Goal: Task Accomplishment & Management: Use online tool/utility

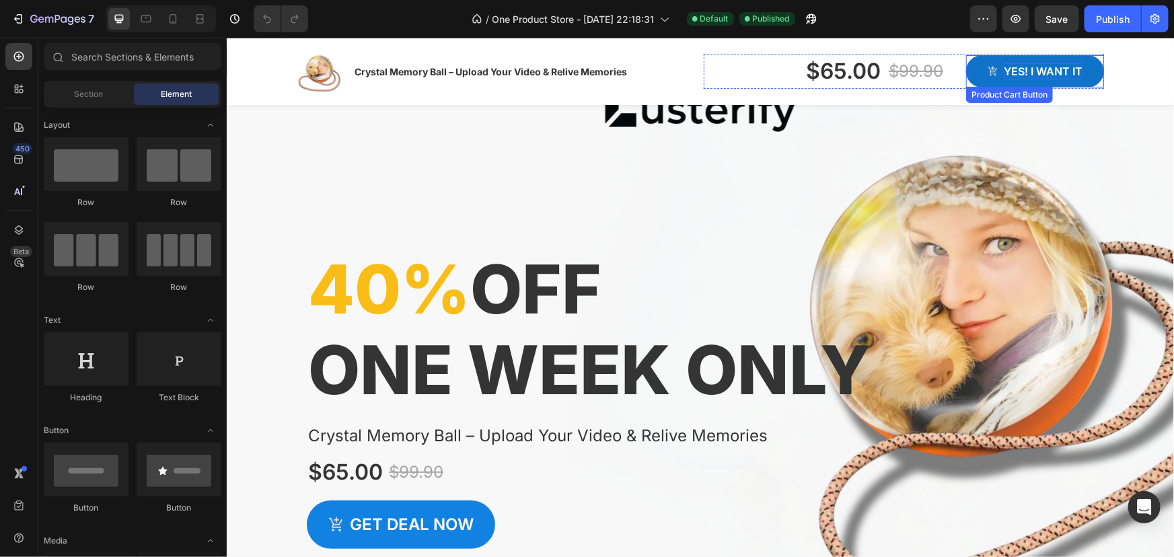
click at [1003, 72] on div "Yes! i want it" at bounding box center [1042, 71] width 79 height 16
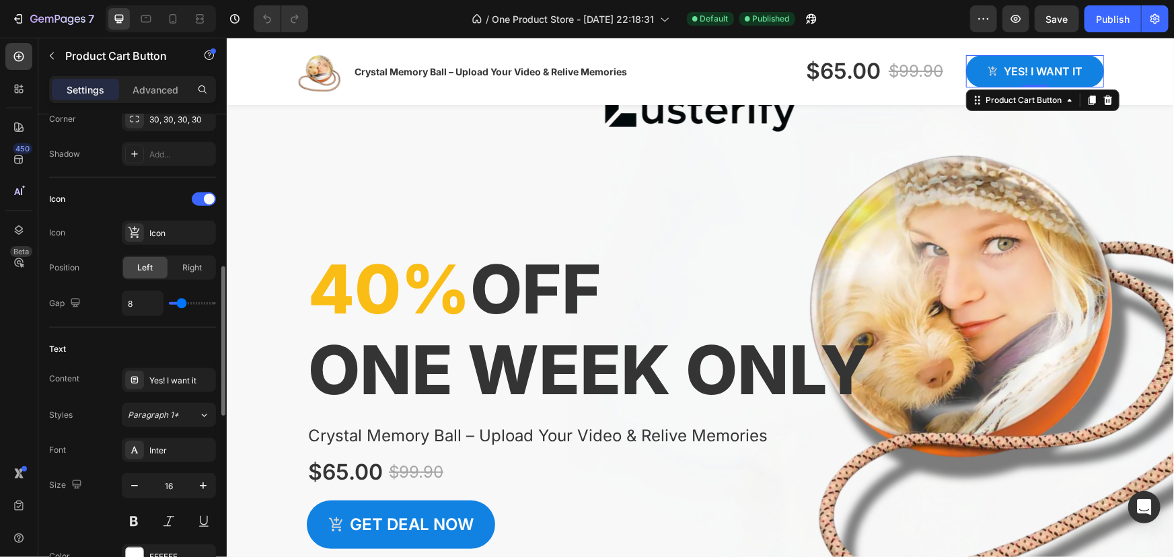
scroll to position [673, 0]
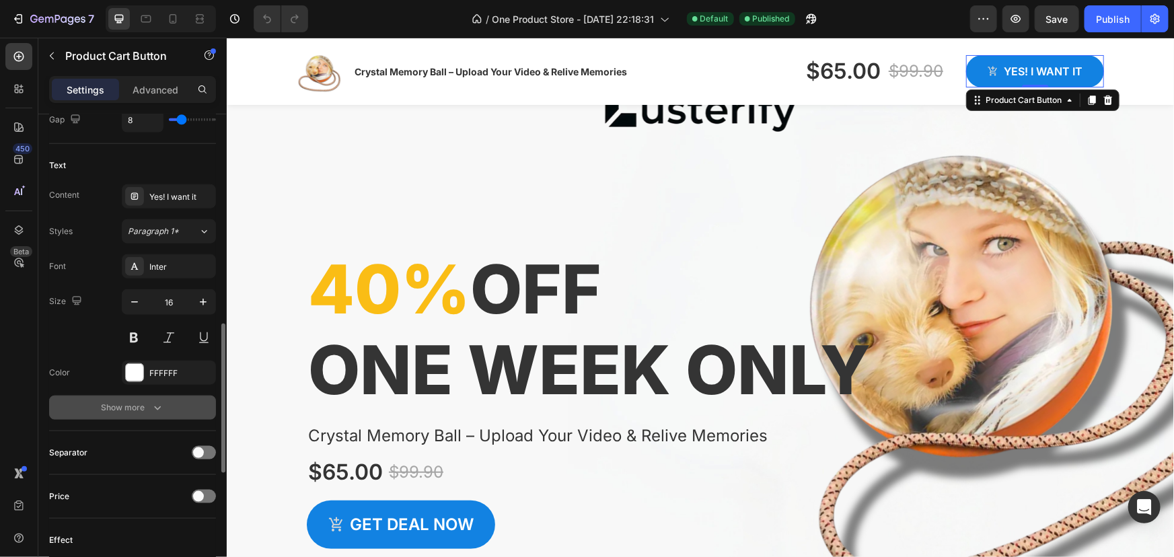
click at [99, 414] on button "Show more" at bounding box center [132, 408] width 167 height 24
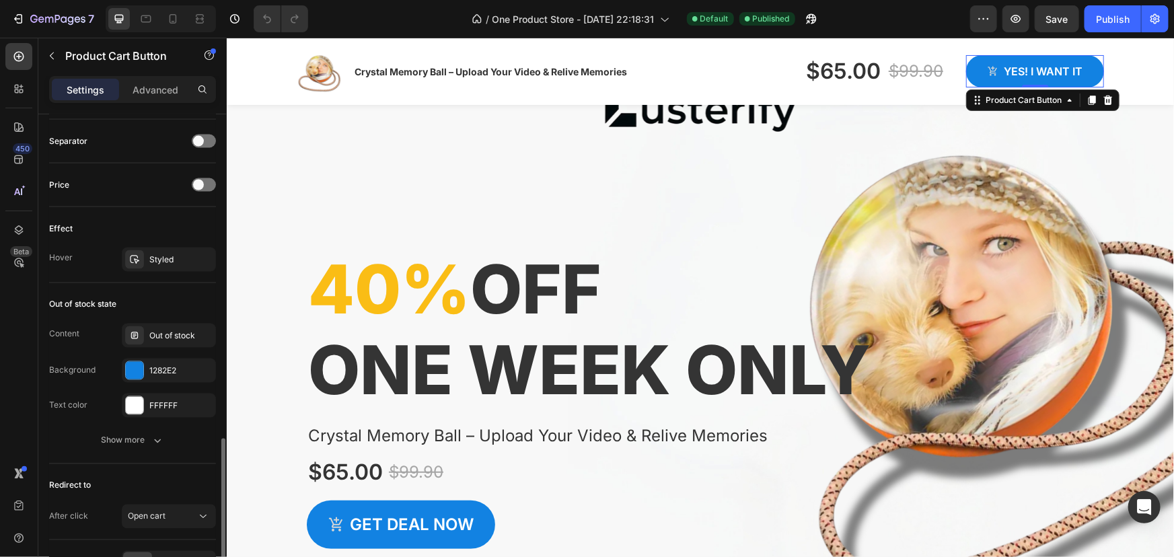
scroll to position [1242, 0]
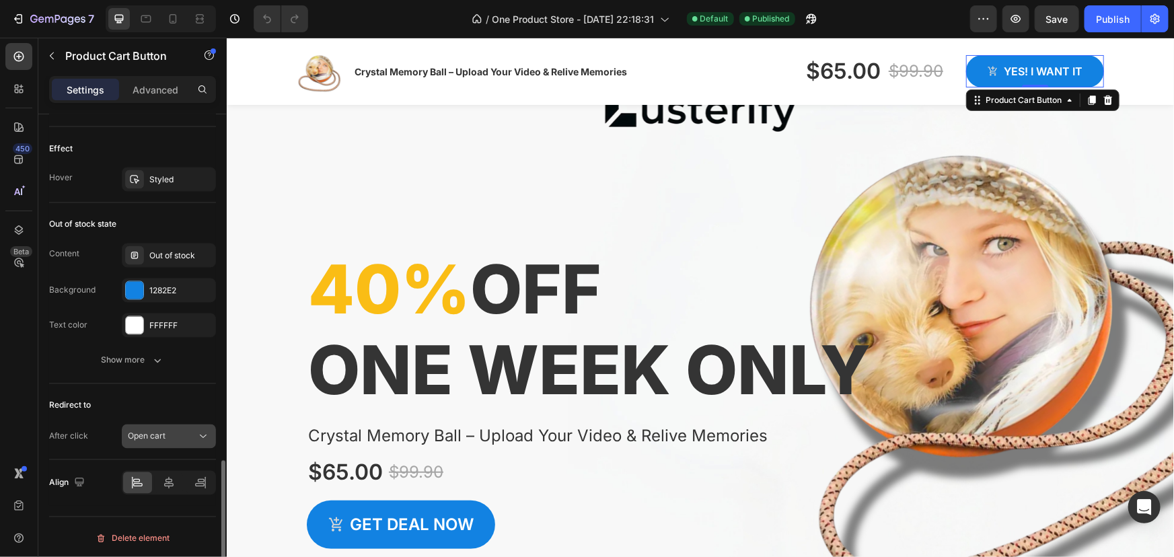
click at [138, 434] on span "Open cart" at bounding box center [147, 436] width 38 height 10
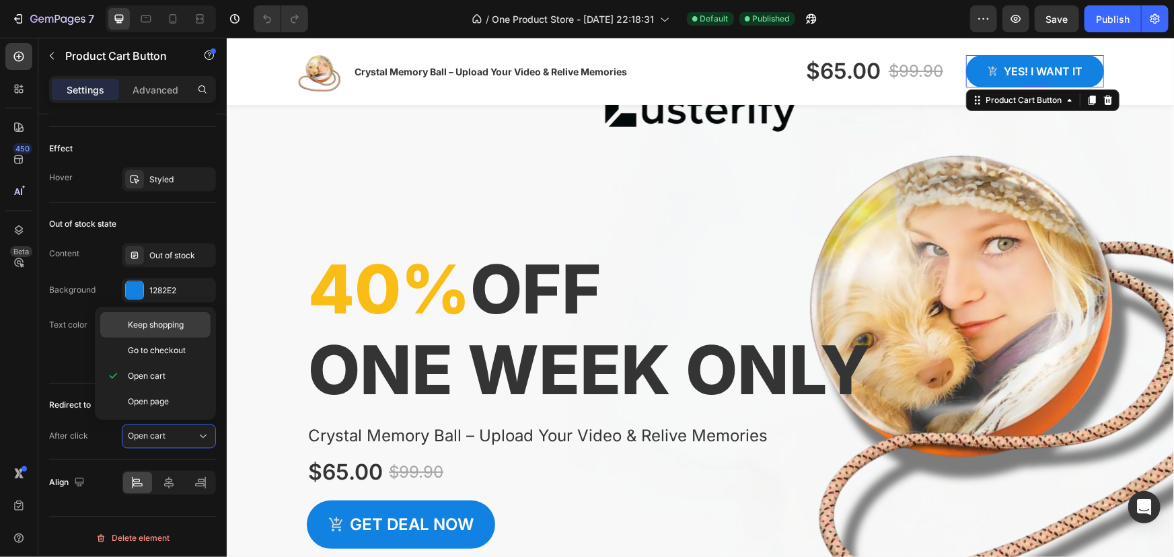
click at [153, 330] on span "Keep shopping" at bounding box center [156, 325] width 56 height 12
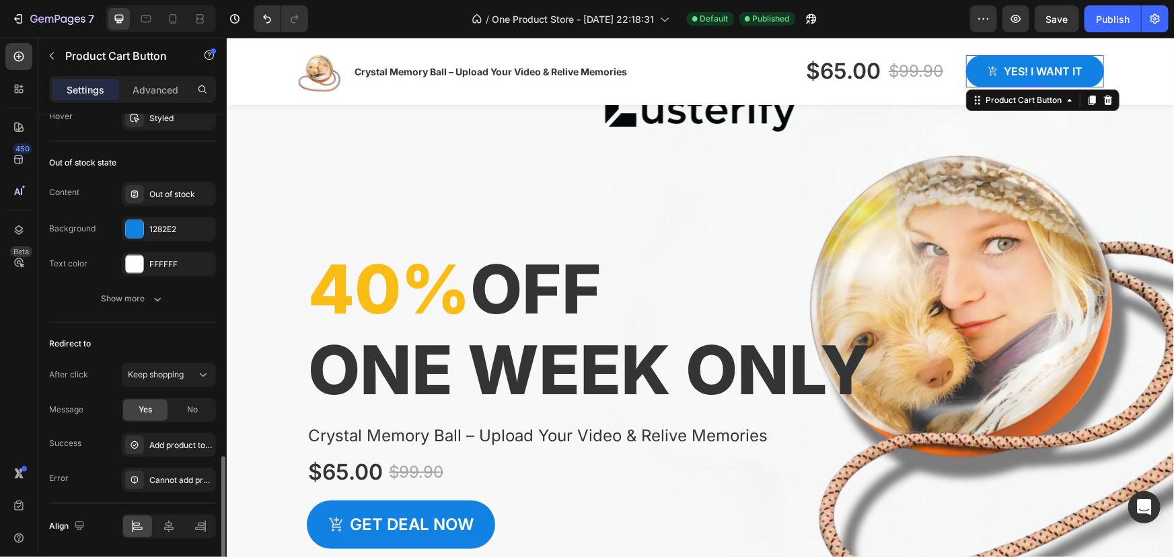
scroll to position [1347, 0]
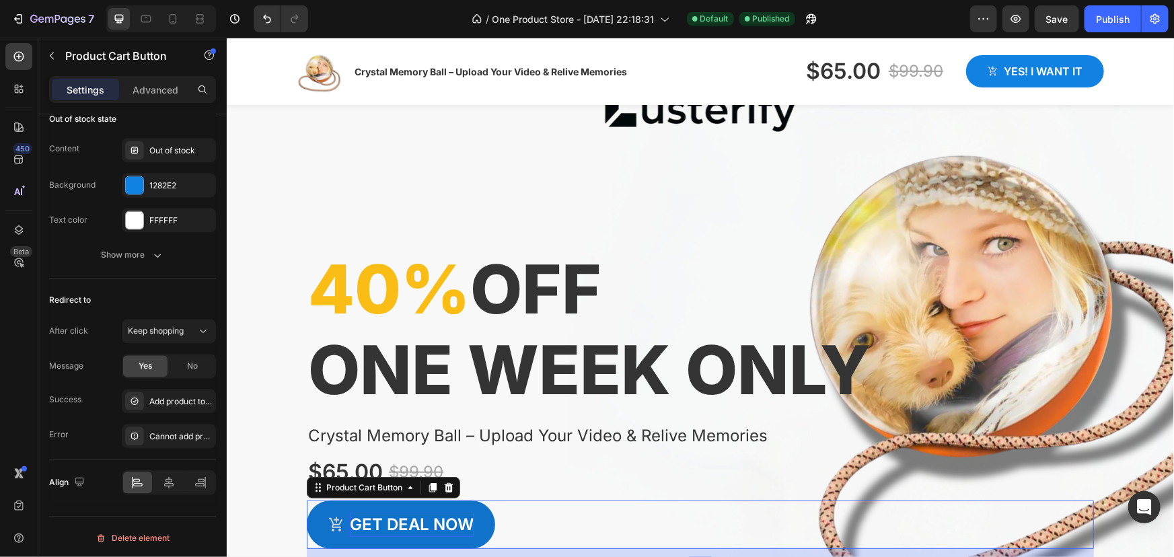
click at [446, 515] on div "Get deal now" at bounding box center [411, 524] width 124 height 24
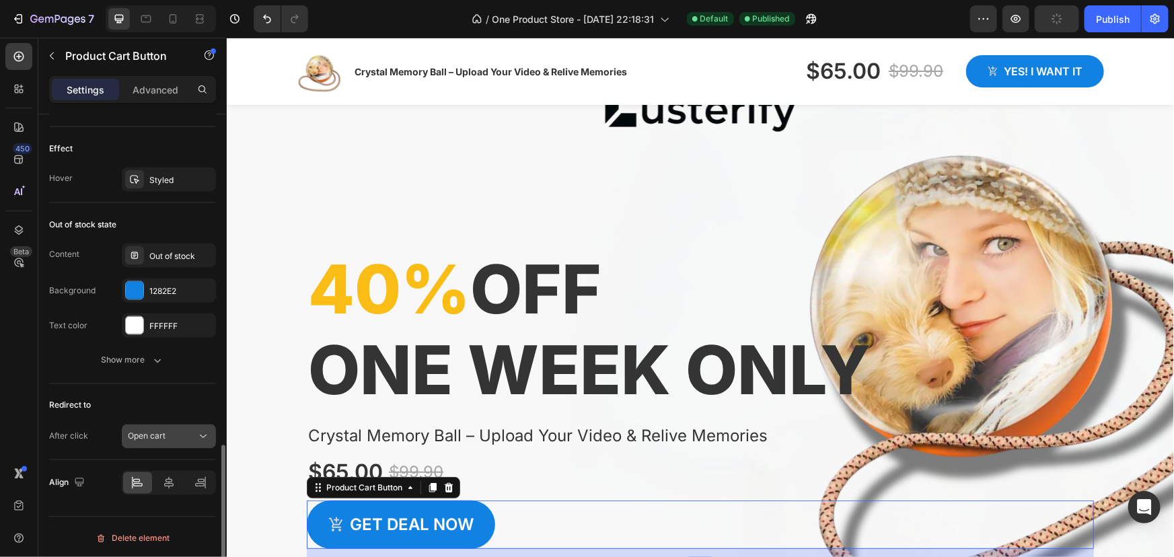
click at [145, 433] on span "Open cart" at bounding box center [147, 436] width 38 height 10
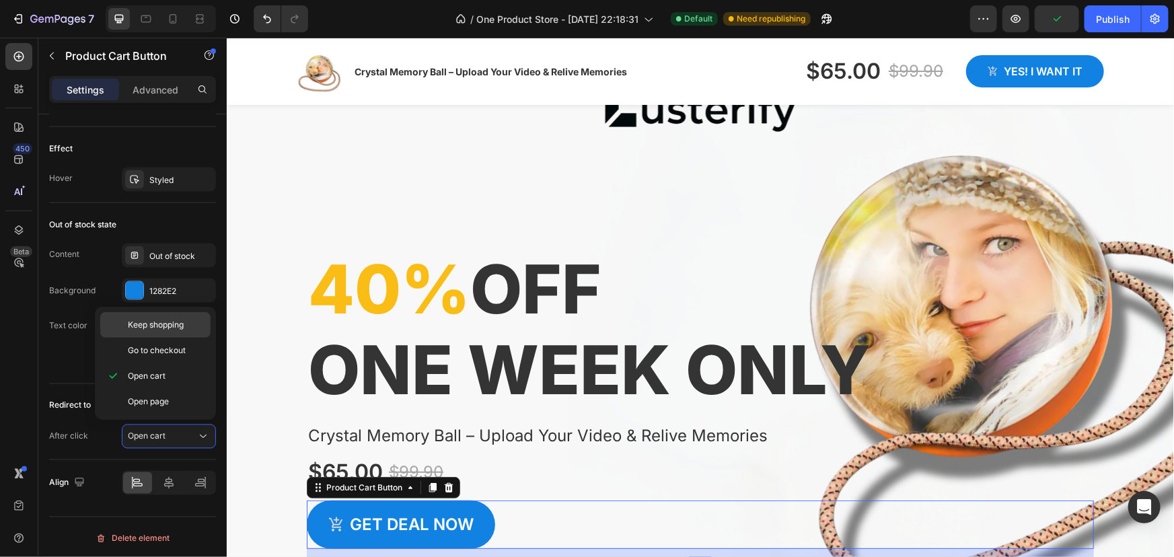
click at [161, 329] on span "Keep shopping" at bounding box center [156, 325] width 56 height 12
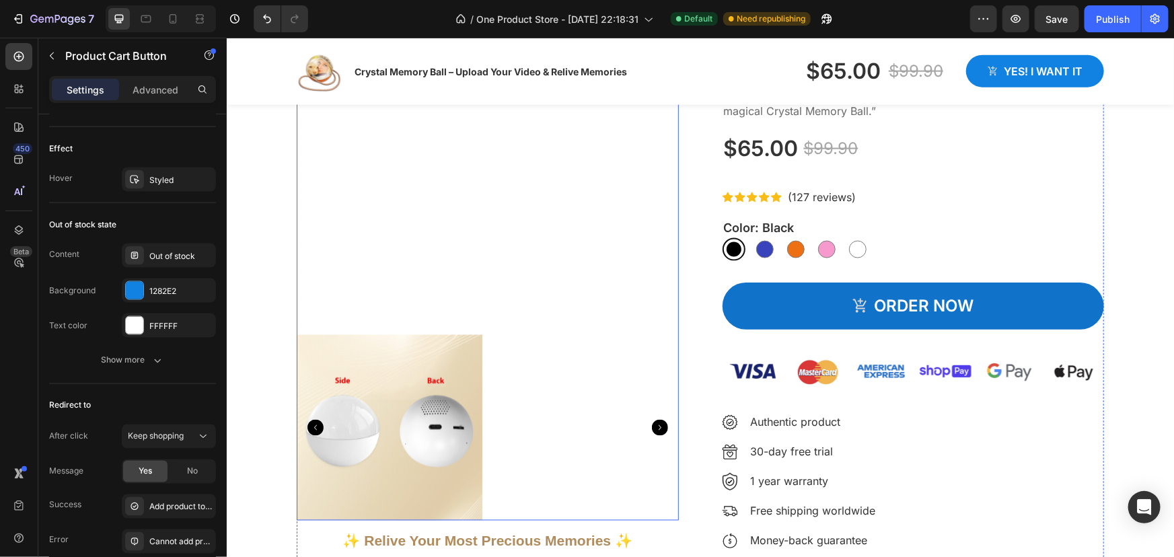
scroll to position [917, 0]
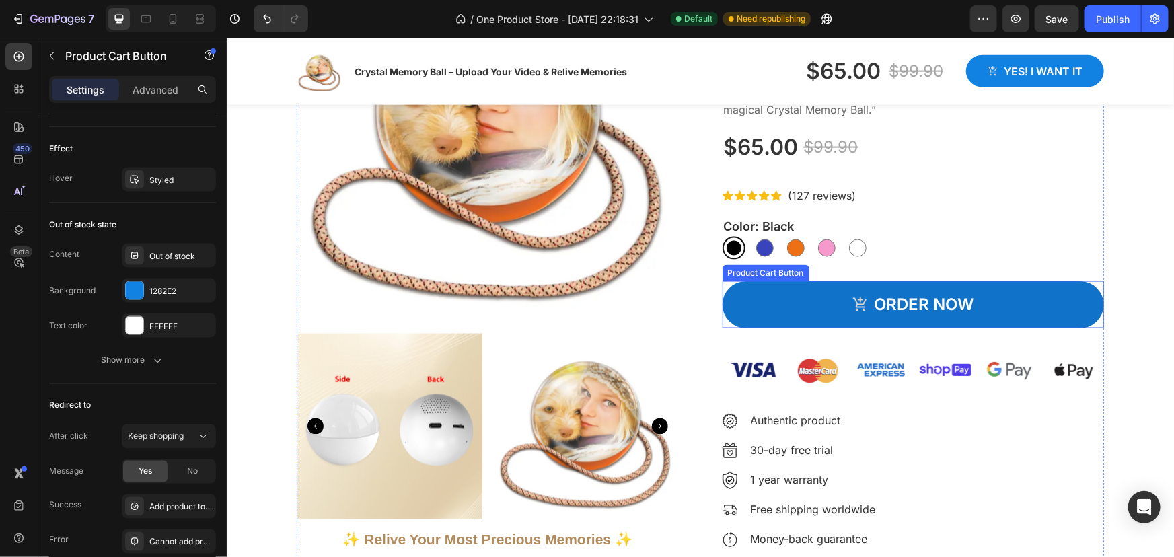
click at [757, 311] on button "ORDER NOW" at bounding box center [913, 303] width 382 height 47
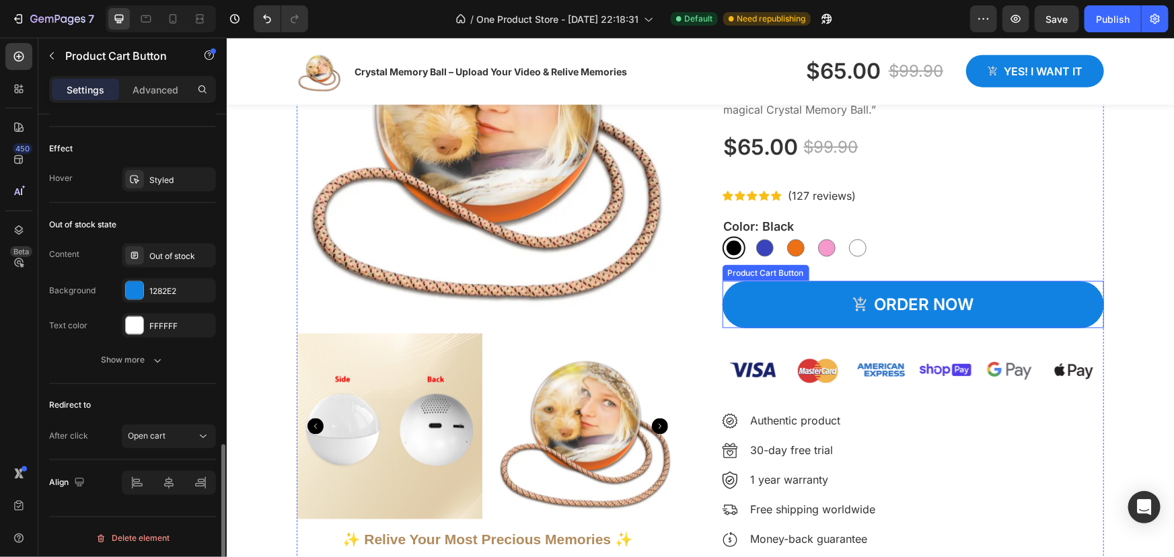
scroll to position [1063, 0]
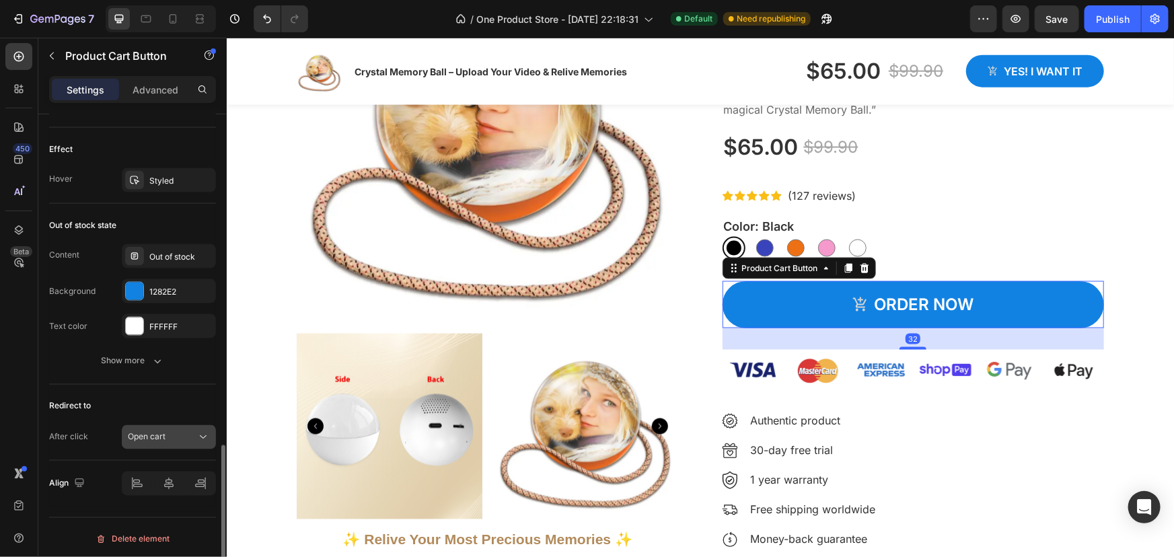
click at [161, 435] on span "Open cart" at bounding box center [147, 437] width 38 height 10
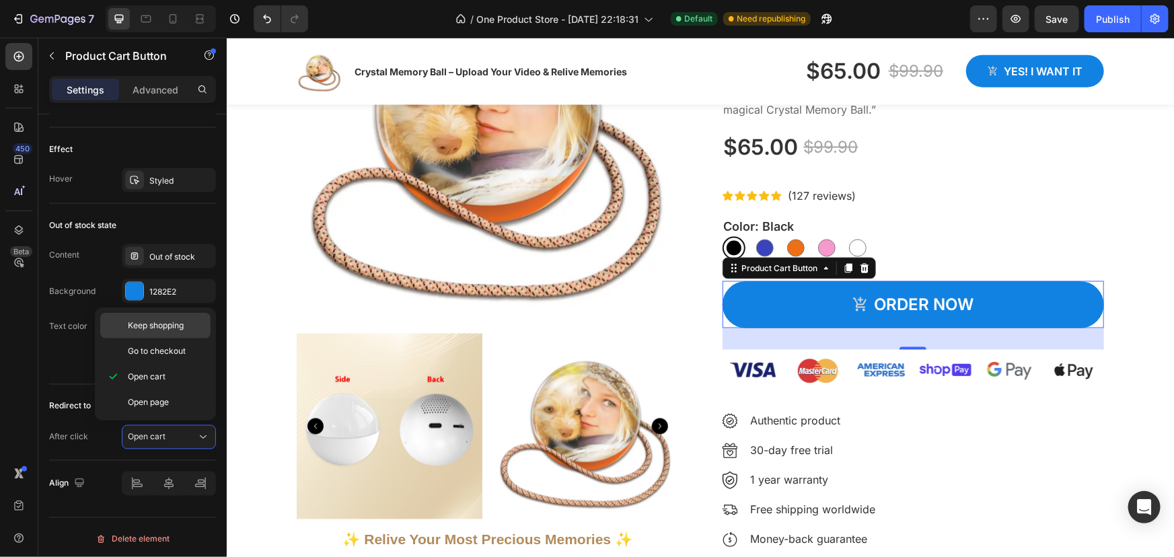
click at [164, 326] on span "Keep shopping" at bounding box center [156, 325] width 56 height 12
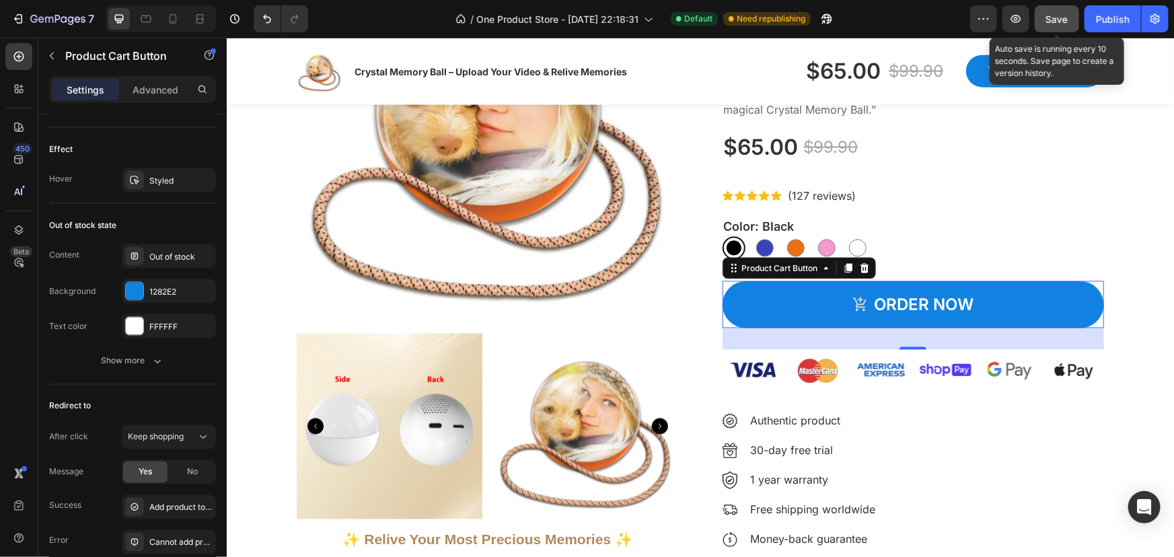
click at [1056, 19] on span "Save" at bounding box center [1057, 18] width 22 height 11
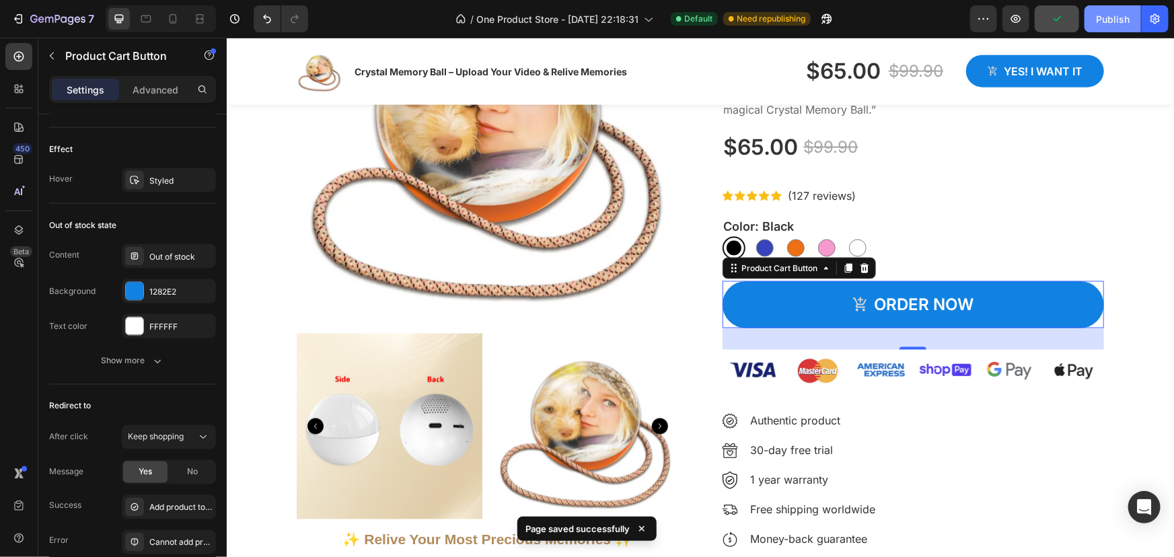
click at [1107, 17] on div "Publish" at bounding box center [1113, 19] width 34 height 14
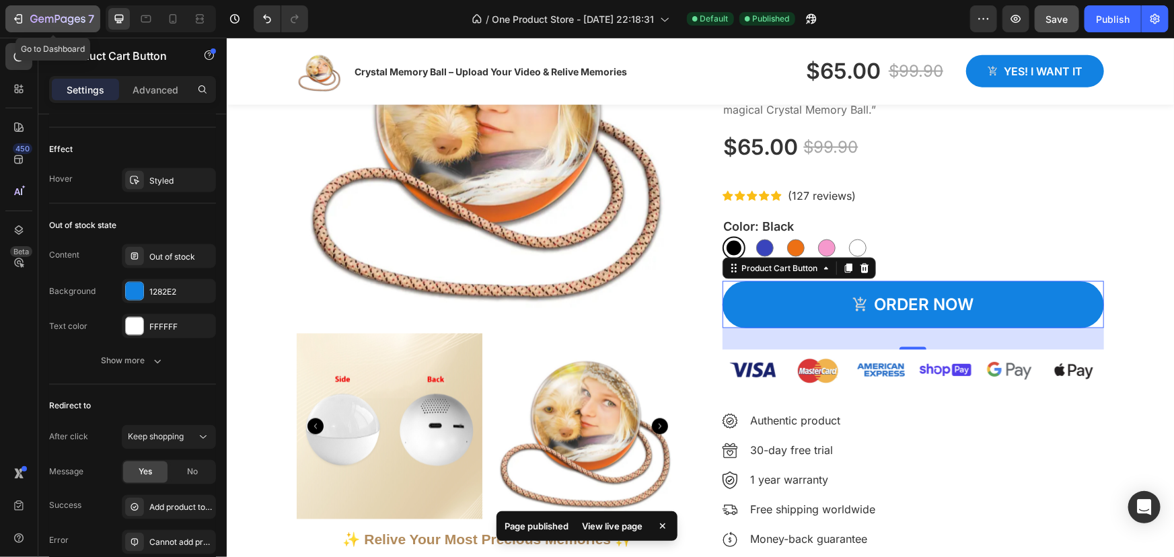
click at [32, 13] on div "7" at bounding box center [62, 19] width 64 height 16
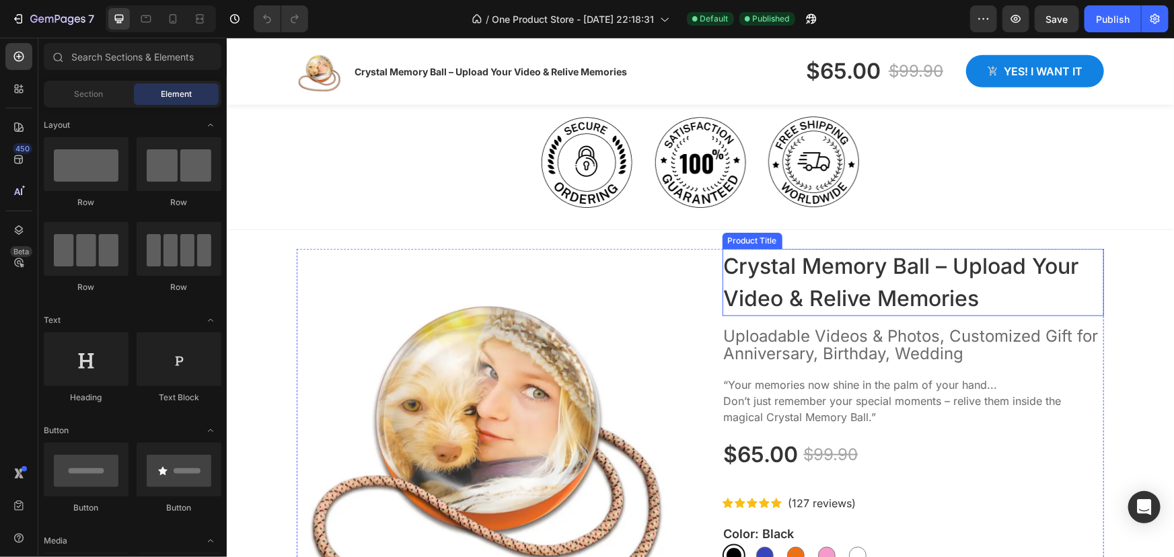
scroll to position [794, 0]
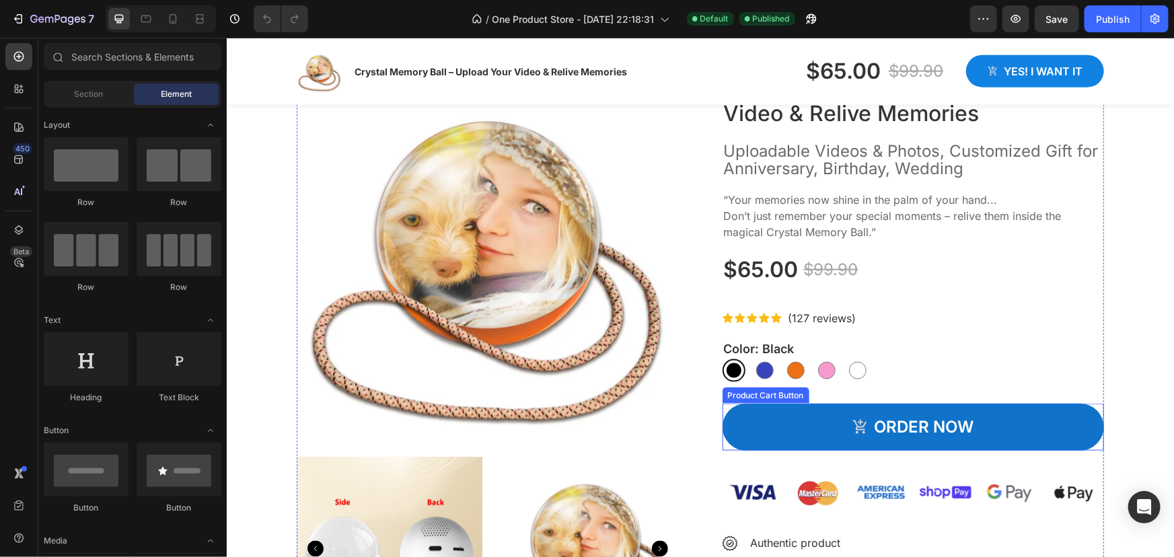
click at [796, 423] on button "ORDER NOW" at bounding box center [913, 426] width 382 height 47
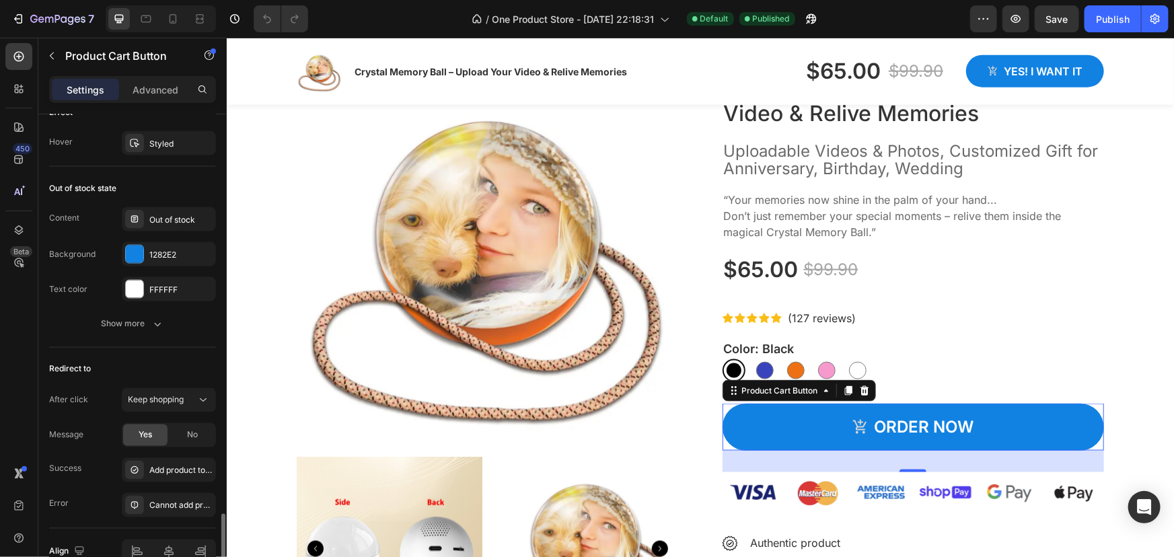
scroll to position [1170, 0]
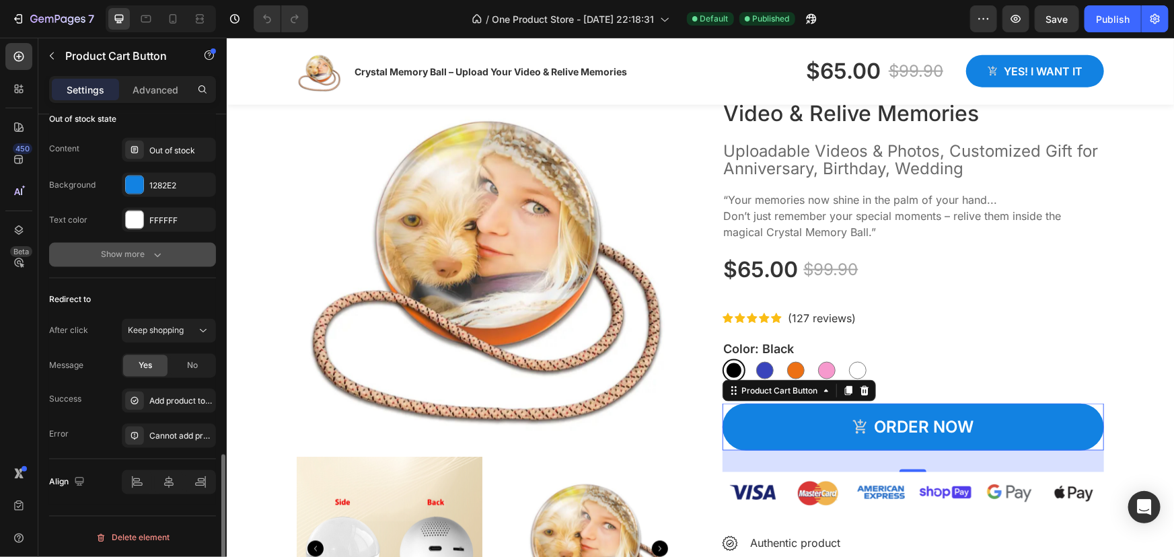
click at [141, 258] on div "Show more" at bounding box center [133, 254] width 63 height 13
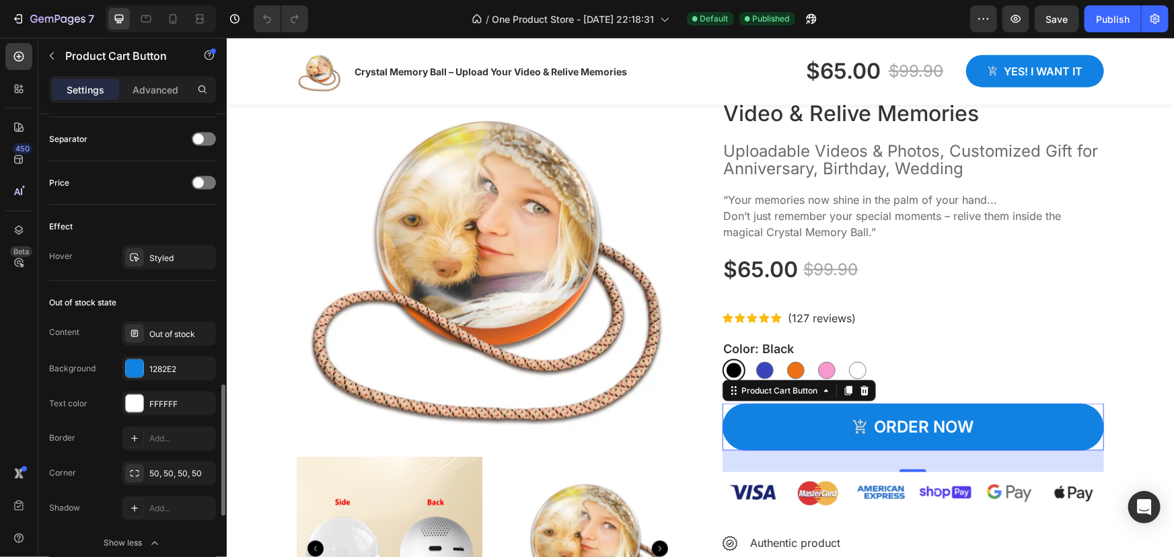
scroll to position [925, 0]
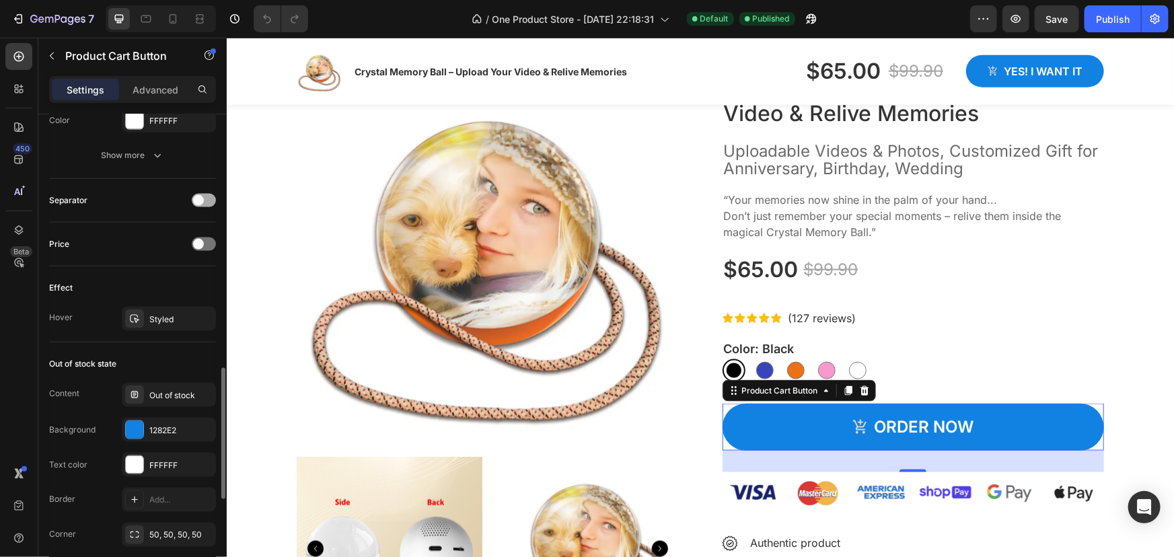
click at [209, 198] on div at bounding box center [204, 200] width 24 height 13
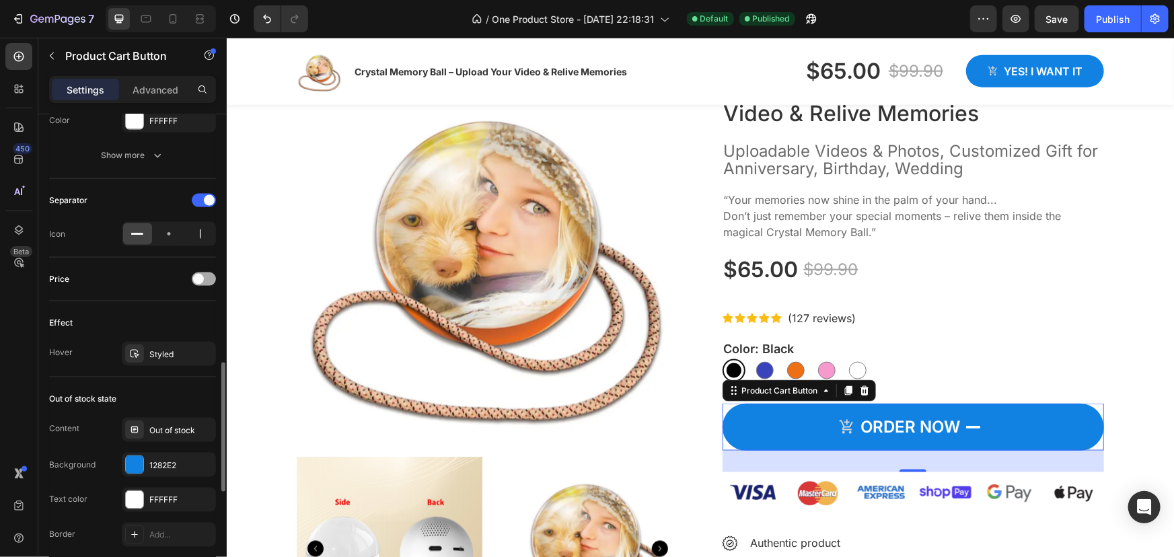
click at [213, 272] on div at bounding box center [204, 278] width 24 height 13
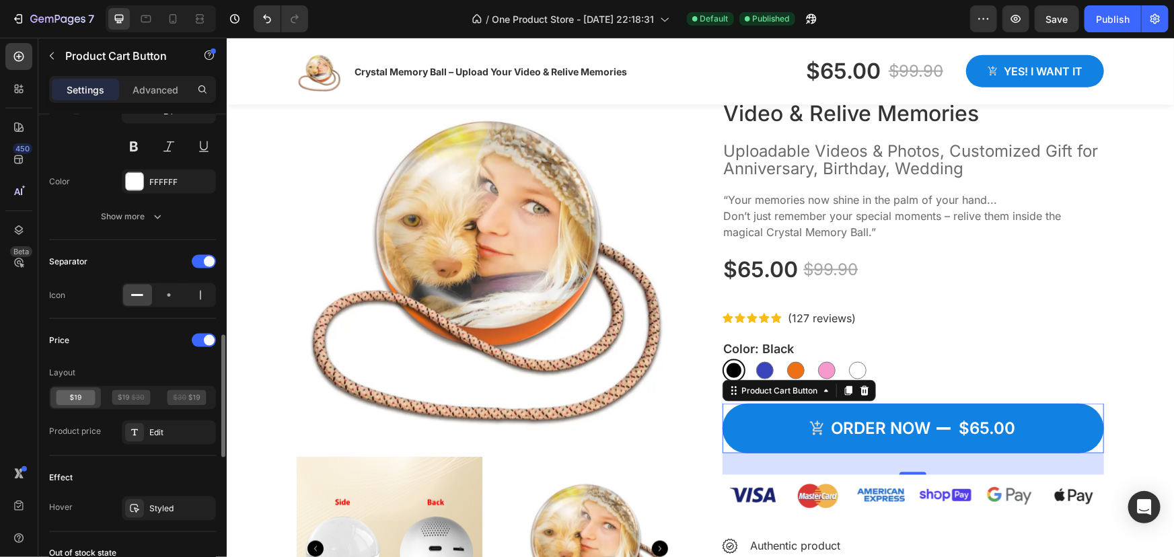
scroll to position [741, 0]
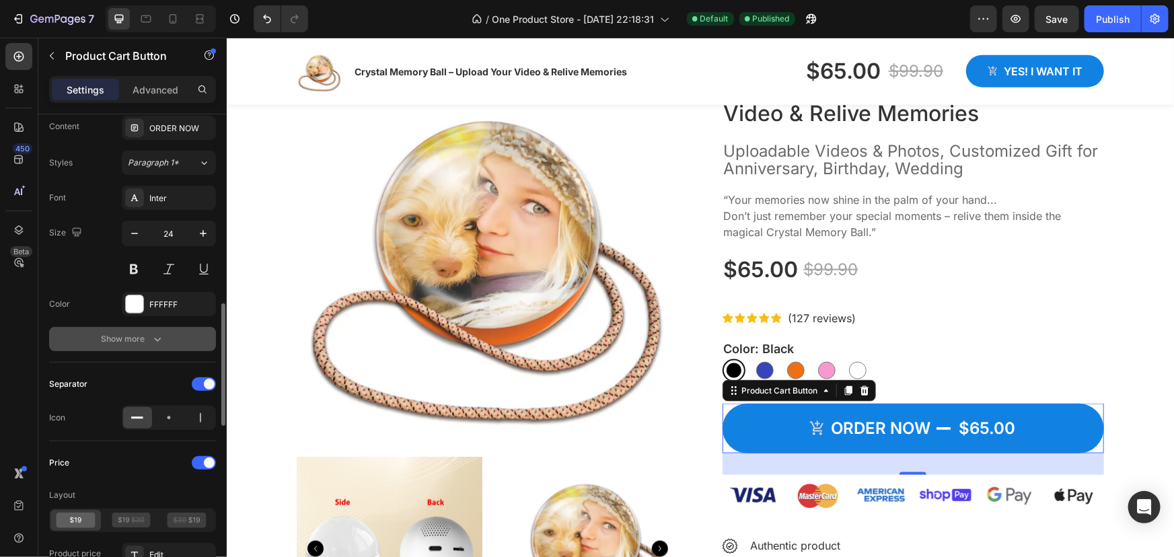
click at [122, 332] on div "Show more" at bounding box center [133, 338] width 63 height 13
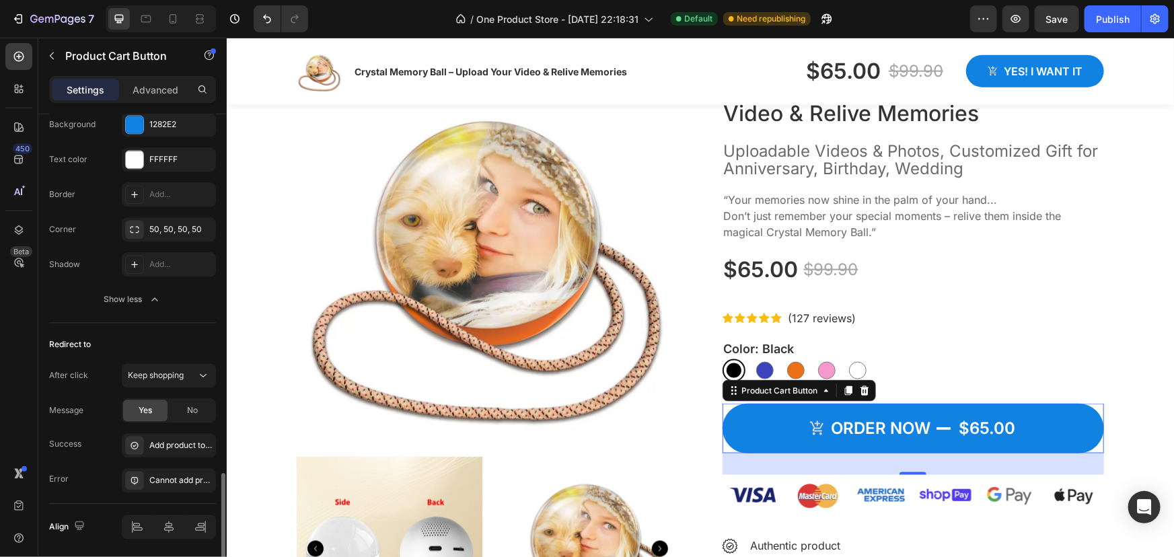
scroll to position [1580, 0]
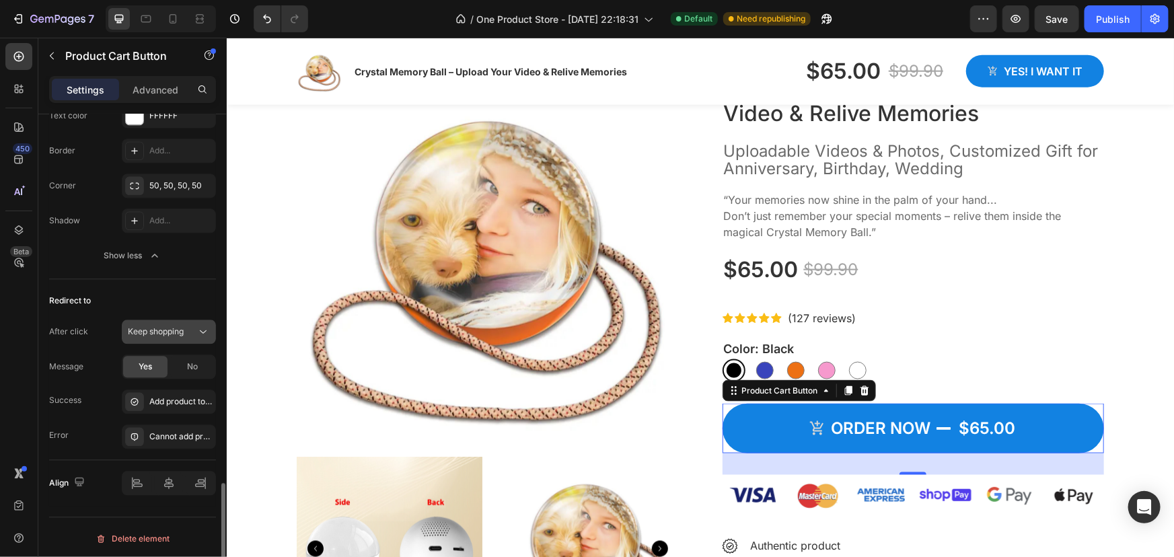
click at [172, 331] on span "Keep shopping" at bounding box center [156, 331] width 56 height 10
click at [157, 94] on p "Advanced" at bounding box center [156, 90] width 46 height 14
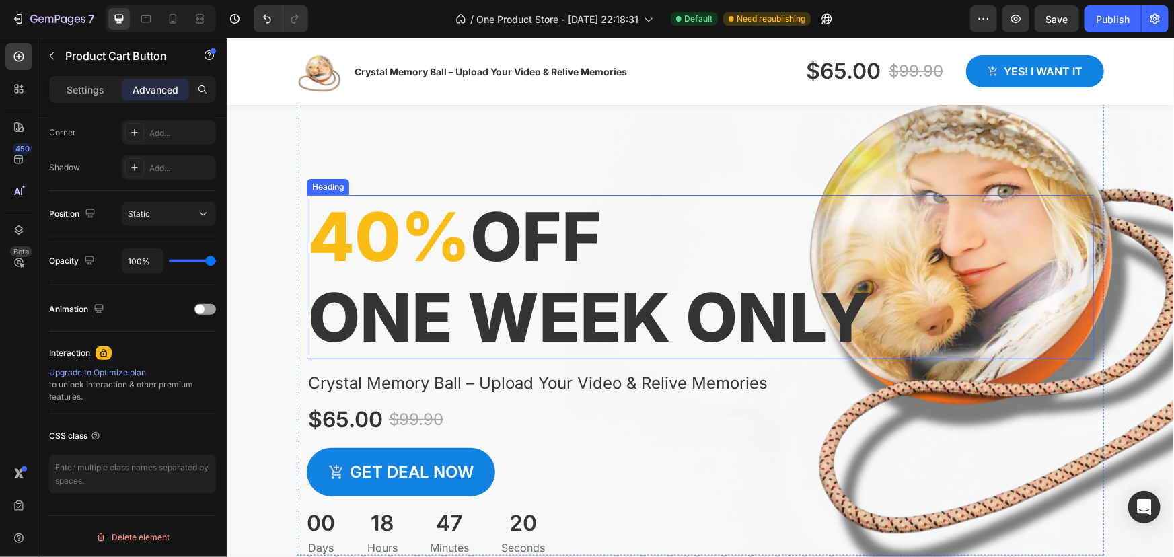
scroll to position [0, 0]
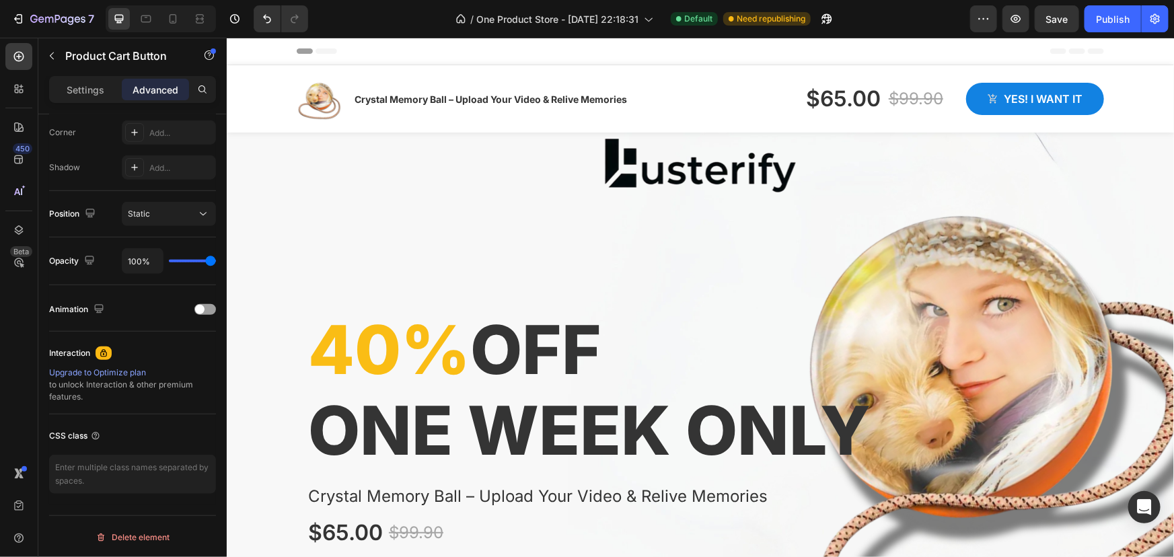
click at [366, 56] on div "Header" at bounding box center [699, 50] width 807 height 27
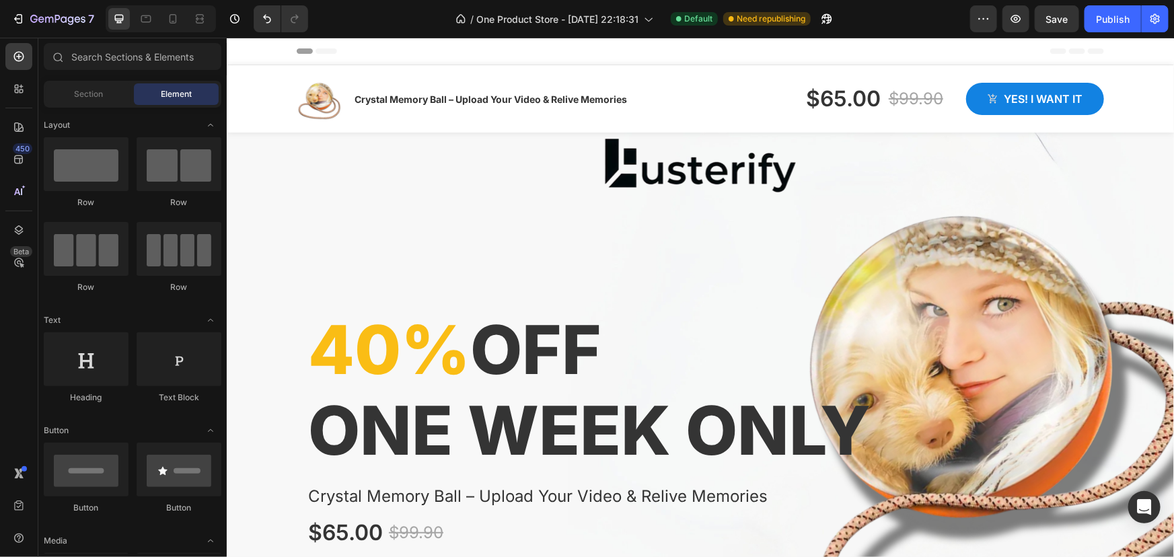
click at [260, 53] on span "Header" at bounding box center [267, 50] width 30 height 13
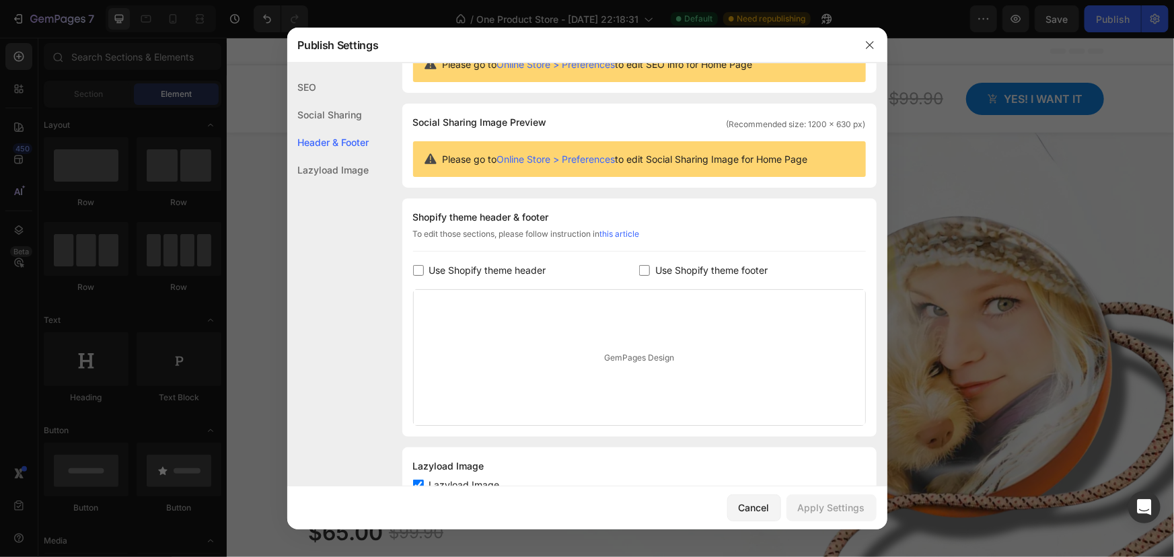
scroll to position [109, 0]
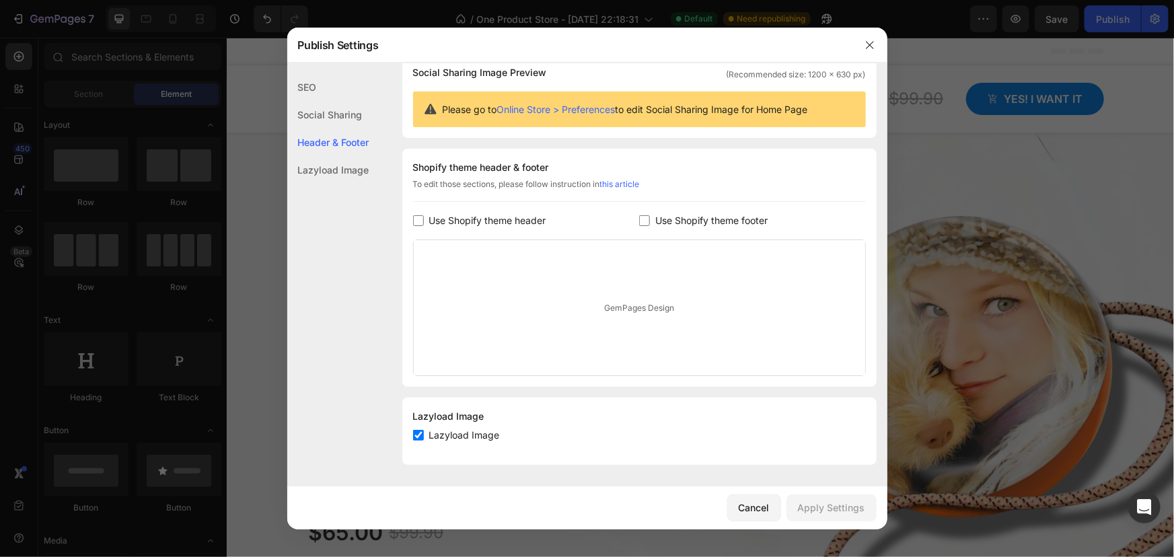
click at [420, 221] on input "checkbox" at bounding box center [418, 220] width 11 height 11
checkbox input "true"
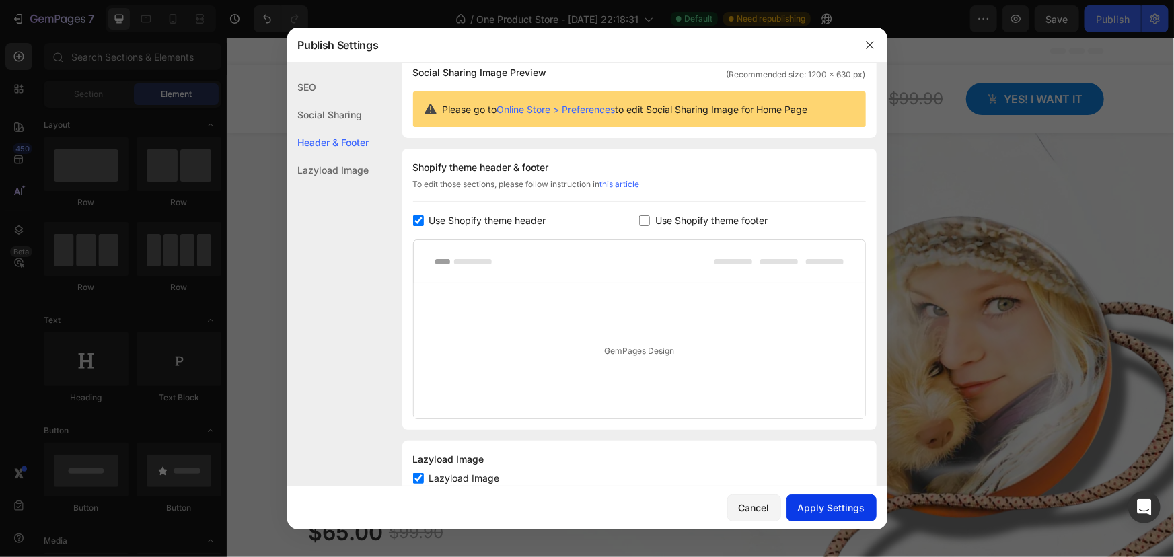
click at [835, 504] on div "Apply Settings" at bounding box center [831, 507] width 67 height 14
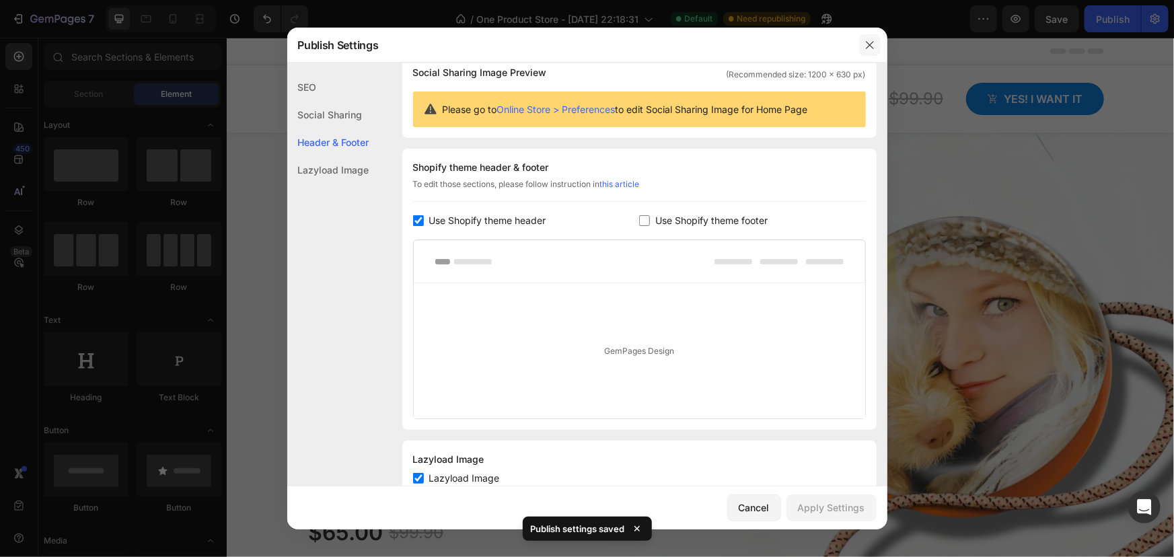
click at [867, 46] on icon "button" at bounding box center [869, 45] width 11 height 11
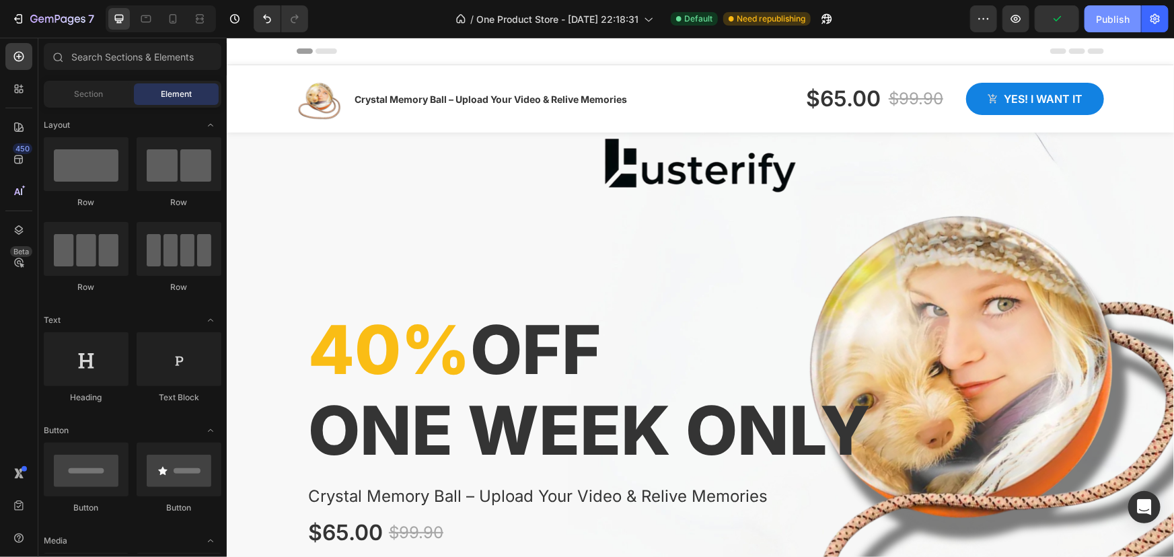
click at [1110, 13] on div "Publish" at bounding box center [1113, 19] width 34 height 14
click at [983, 22] on icon "button" at bounding box center [983, 18] width 13 height 13
click at [1152, 21] on icon "button" at bounding box center [1154, 19] width 9 height 10
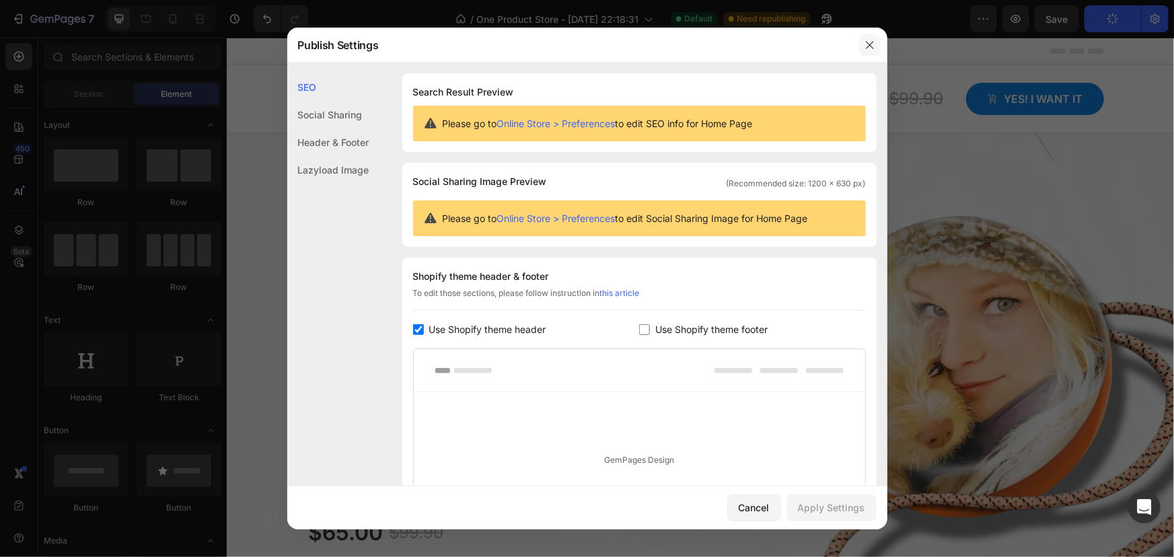
click at [874, 41] on icon "button" at bounding box center [869, 45] width 11 height 11
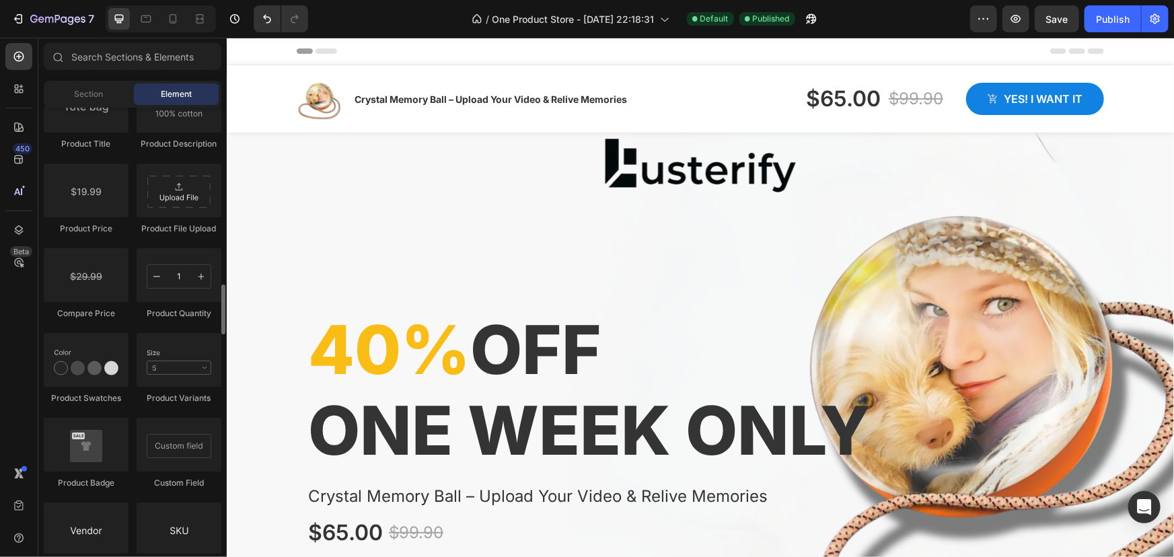
scroll to position [2072, 0]
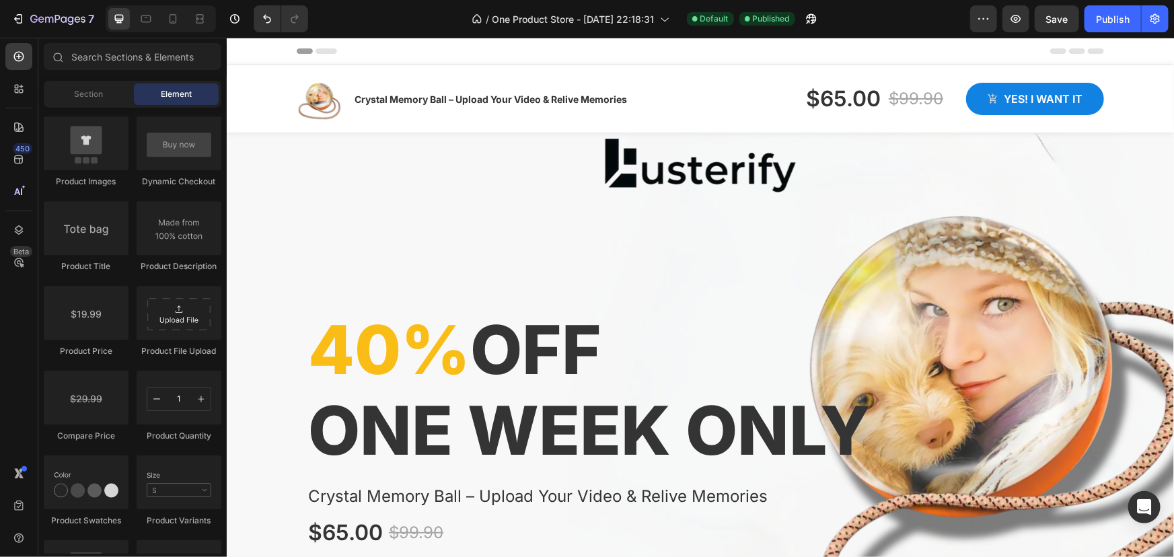
click at [243, 46] on icon at bounding box center [241, 50] width 9 height 9
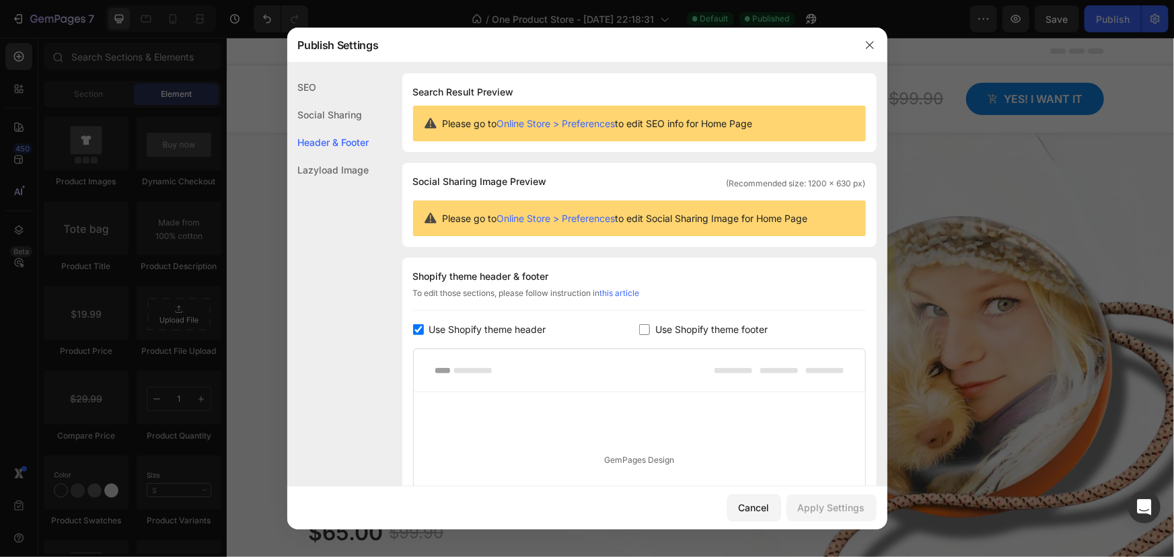
scroll to position [152, 0]
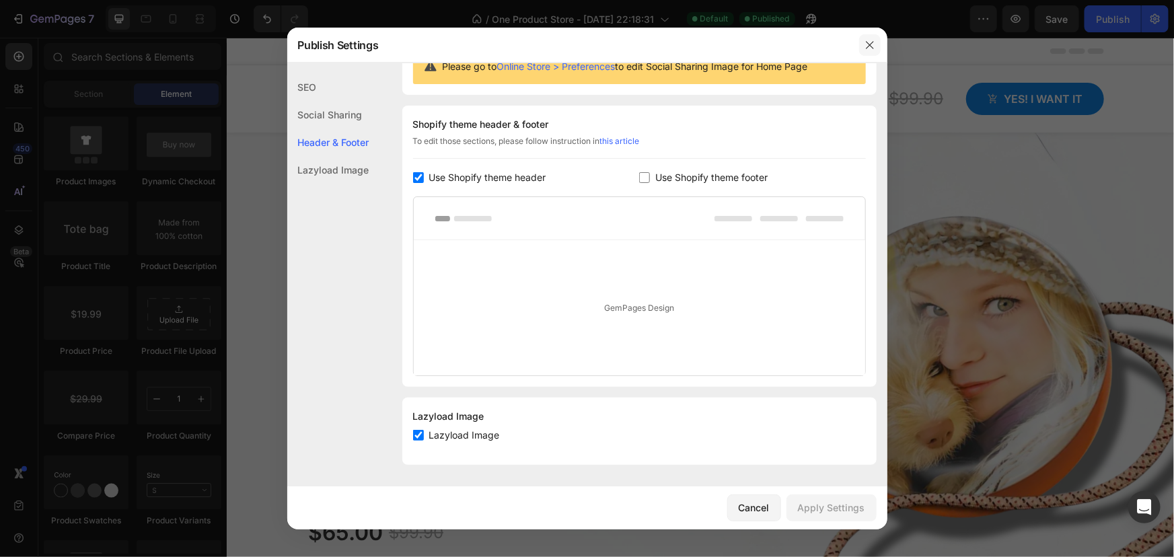
click at [864, 41] on icon "button" at bounding box center [869, 45] width 11 height 11
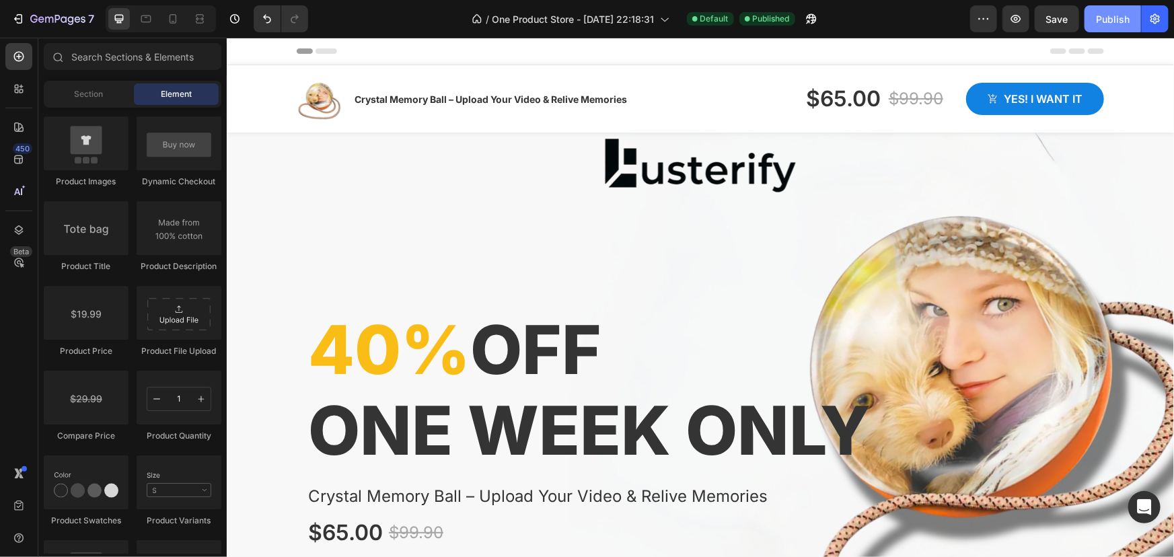
click at [1102, 17] on div "Publish" at bounding box center [1113, 19] width 34 height 14
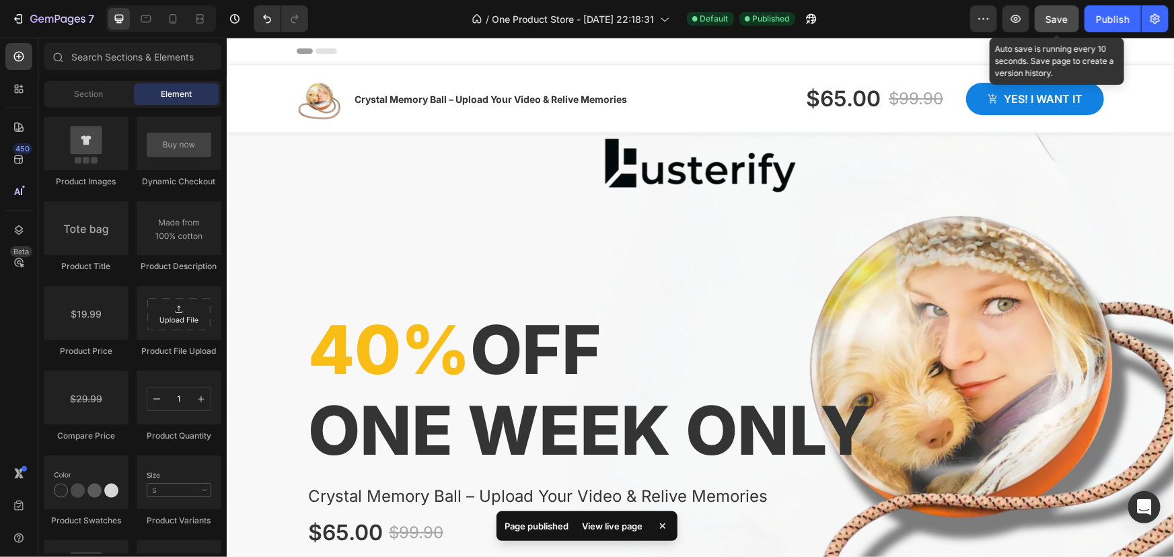
click at [1056, 20] on span "Save" at bounding box center [1057, 18] width 22 height 11
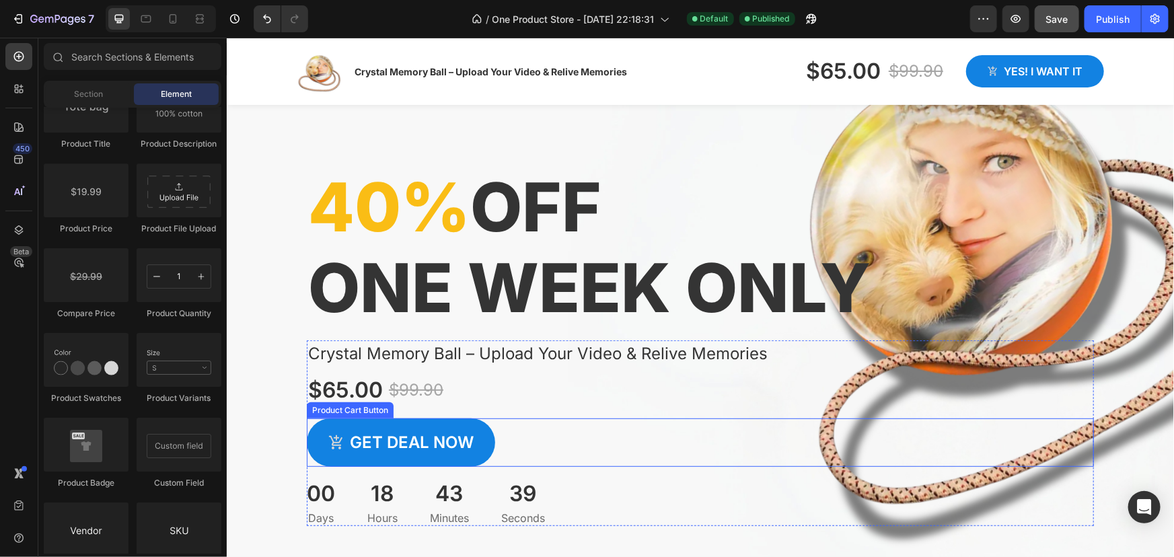
scroll to position [305, 0]
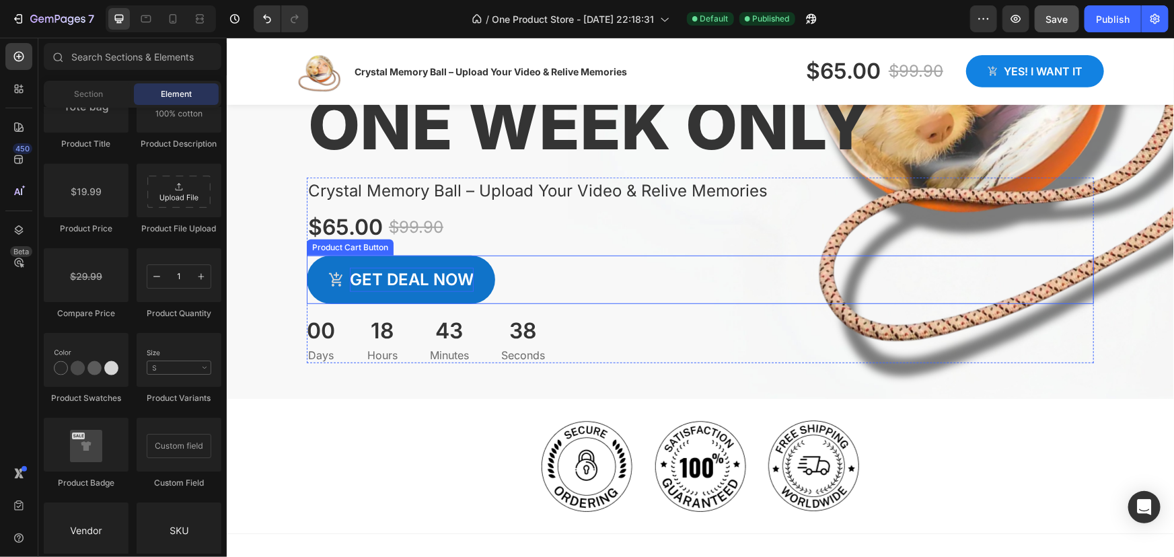
click at [445, 268] on div "Get deal now" at bounding box center [411, 279] width 124 height 24
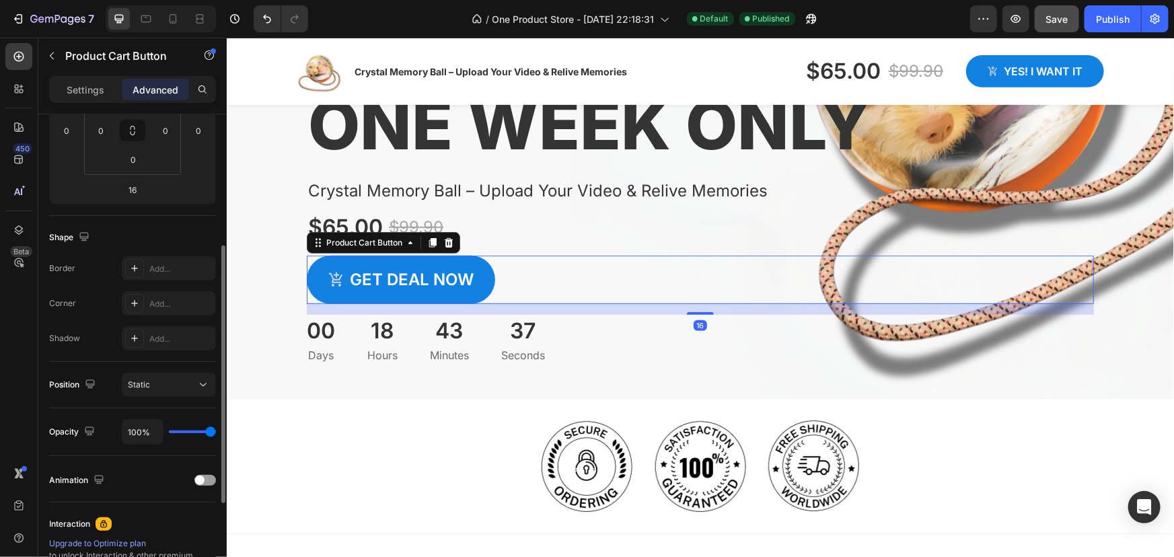
scroll to position [415, 0]
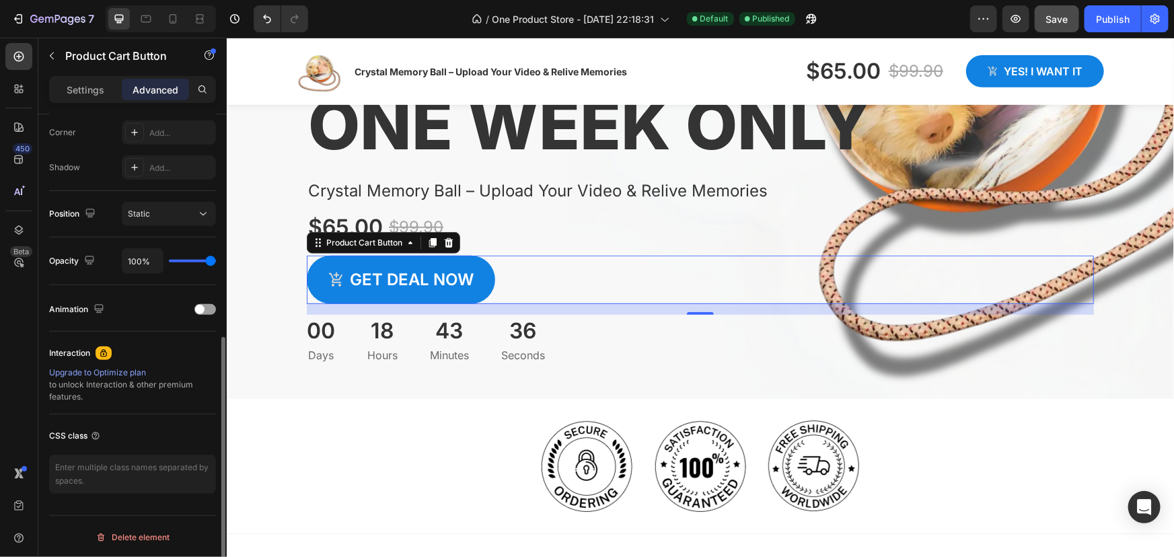
click at [562, 284] on div "Get deal now Product Cart Button 16" at bounding box center [699, 279] width 787 height 48
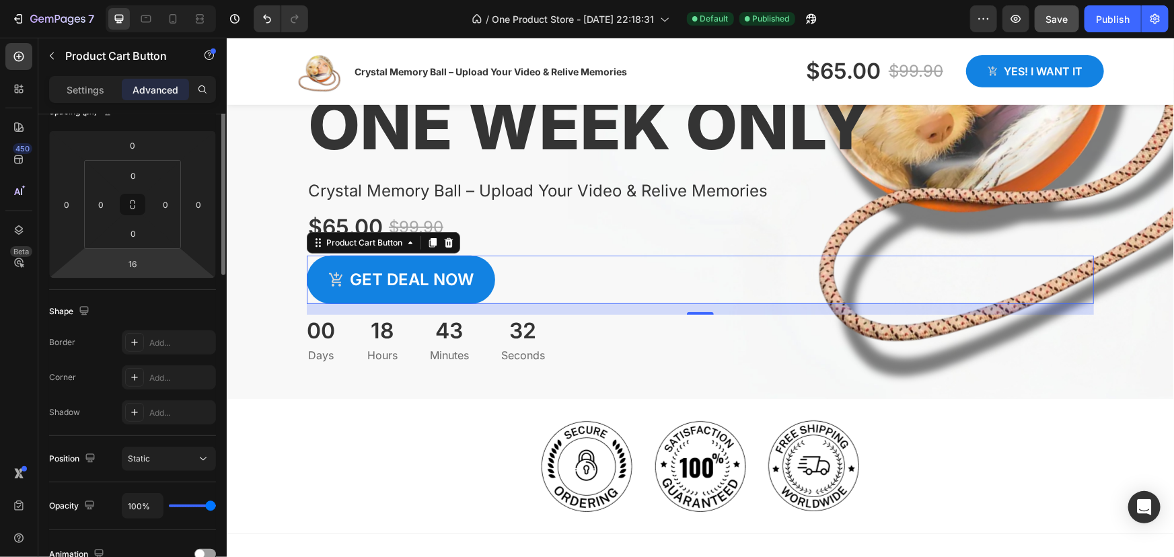
scroll to position [0, 0]
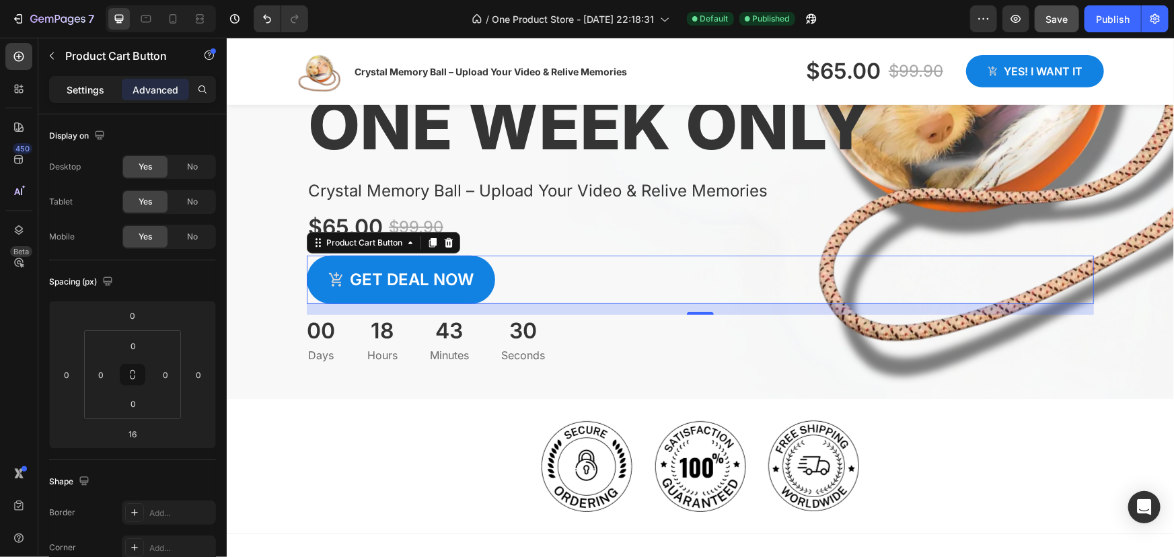
click at [73, 90] on p "Settings" at bounding box center [86, 90] width 38 height 14
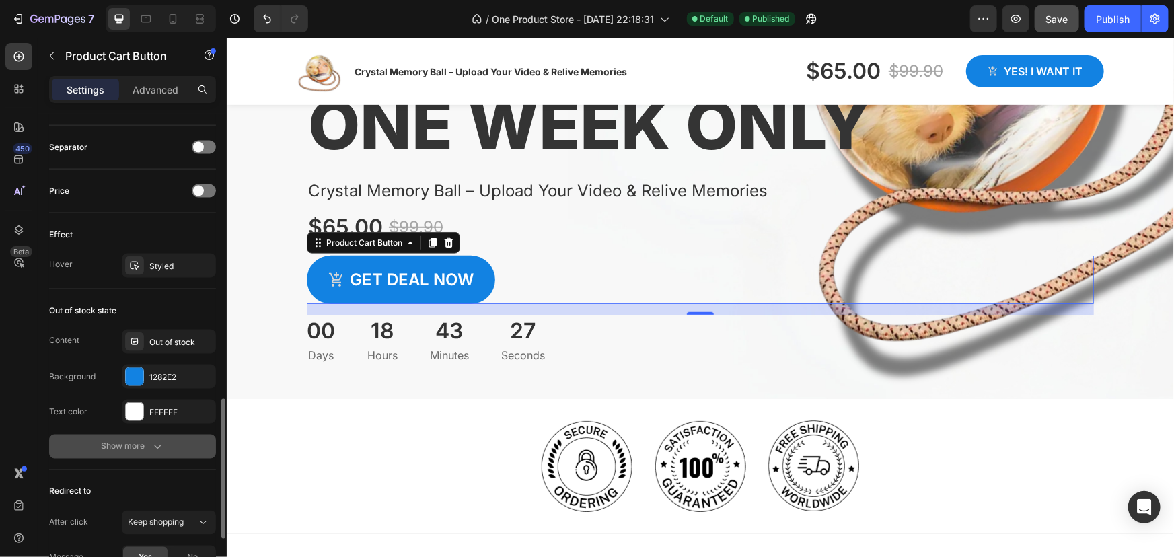
scroll to position [1162, 0]
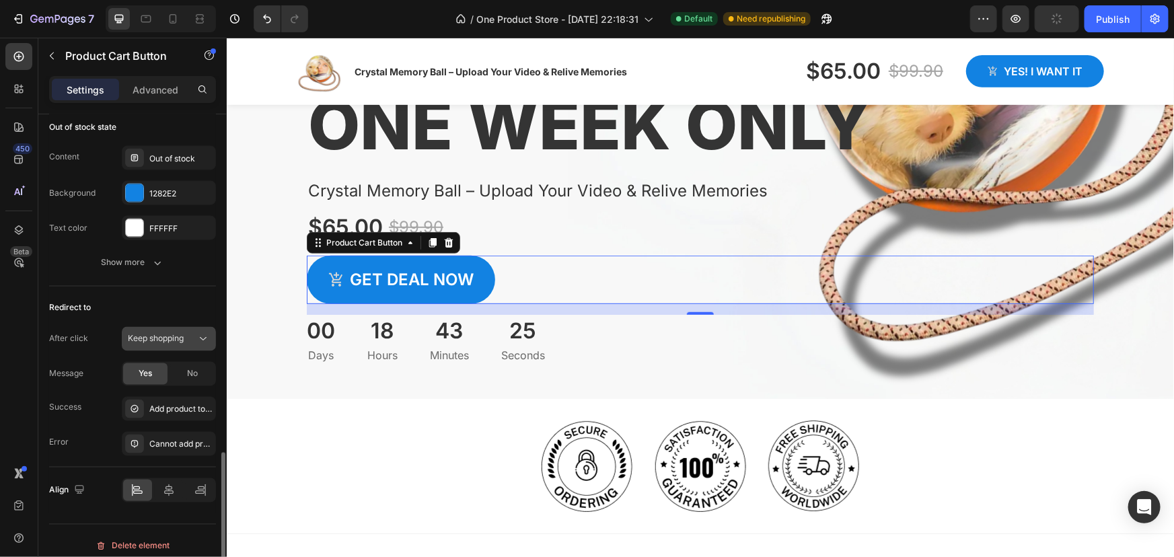
click at [190, 333] on div "Keep shopping" at bounding box center [162, 339] width 69 height 12
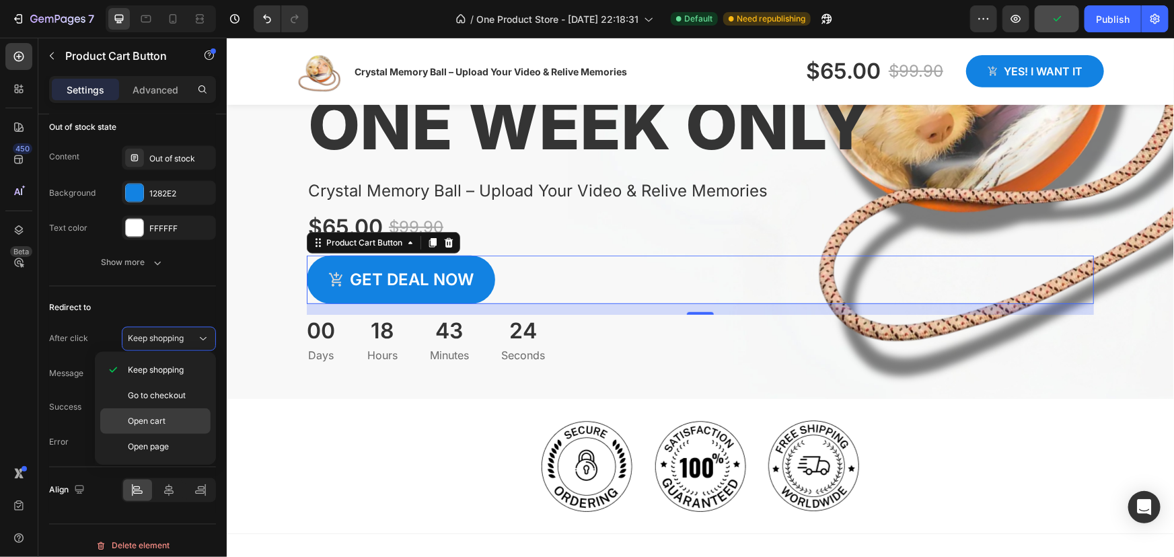
click at [163, 415] on span "Open cart" at bounding box center [147, 421] width 38 height 12
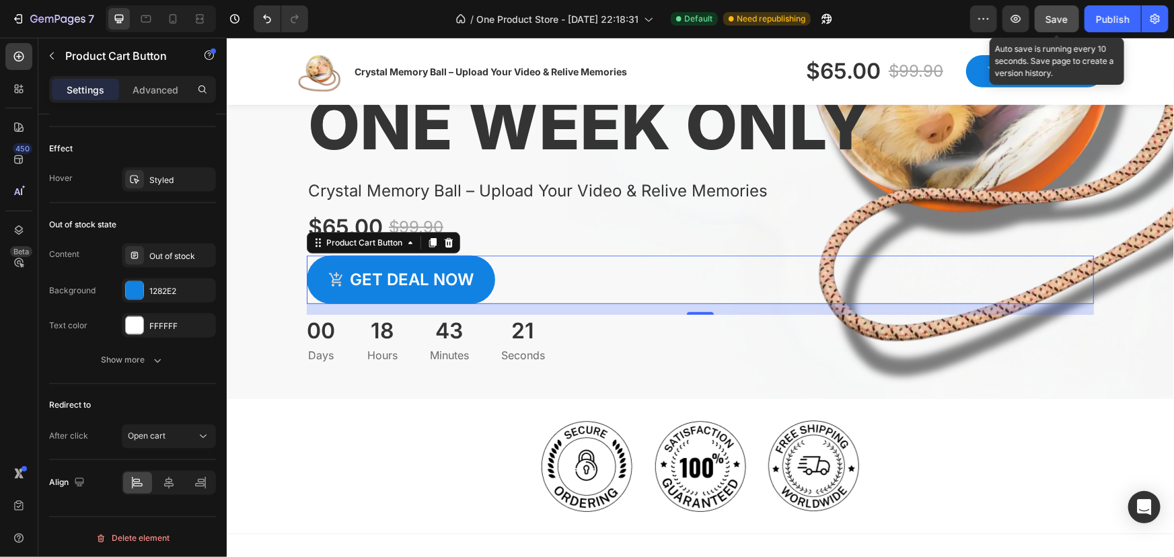
click at [1045, 20] on button "Save" at bounding box center [1057, 18] width 44 height 27
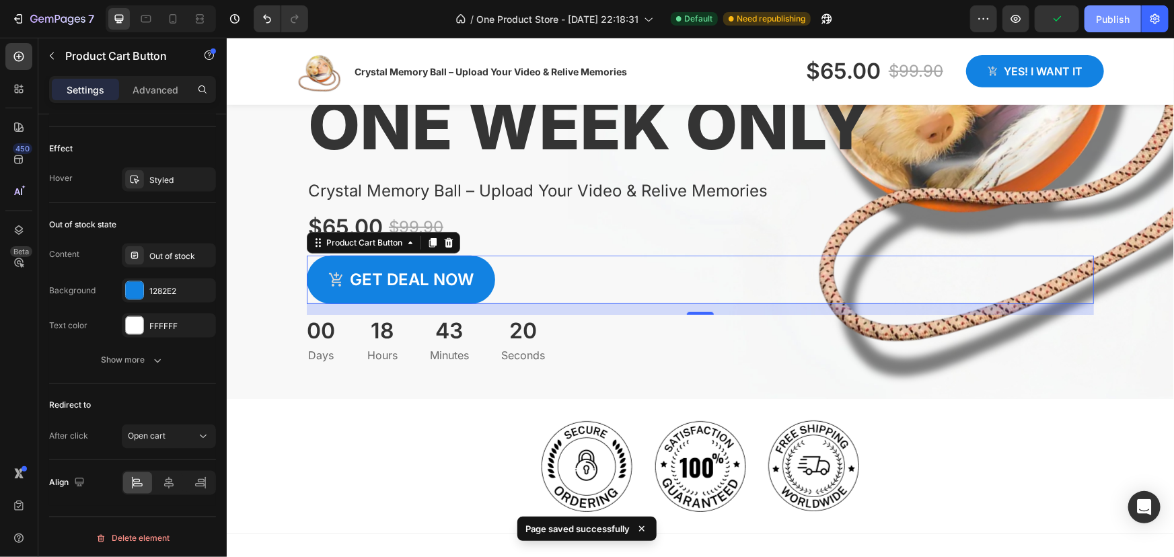
click at [1095, 15] on button "Publish" at bounding box center [1112, 18] width 57 height 27
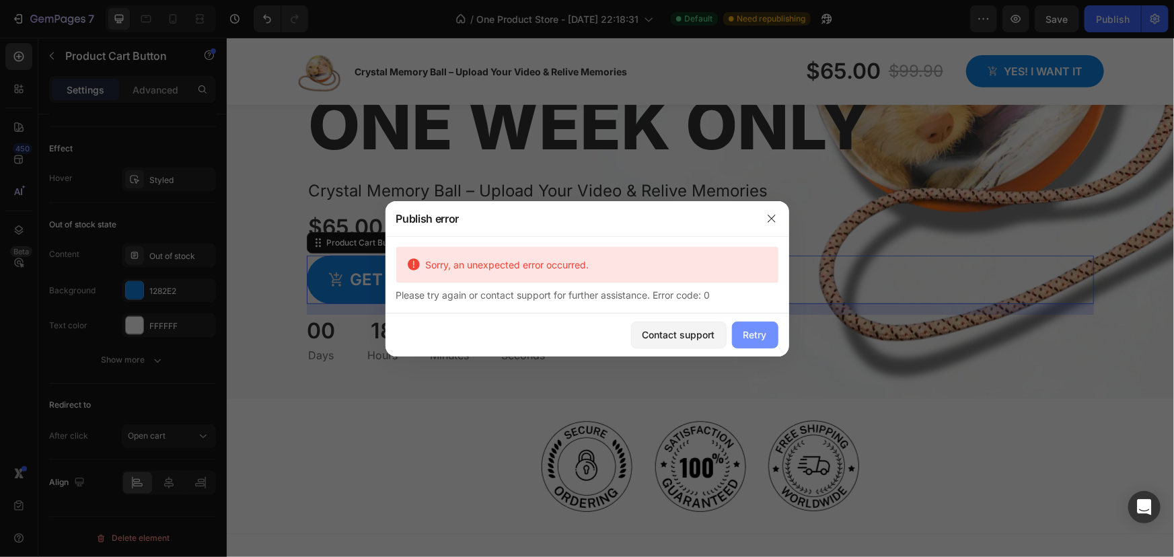
click at [750, 339] on div "Retry" at bounding box center [755, 335] width 24 height 14
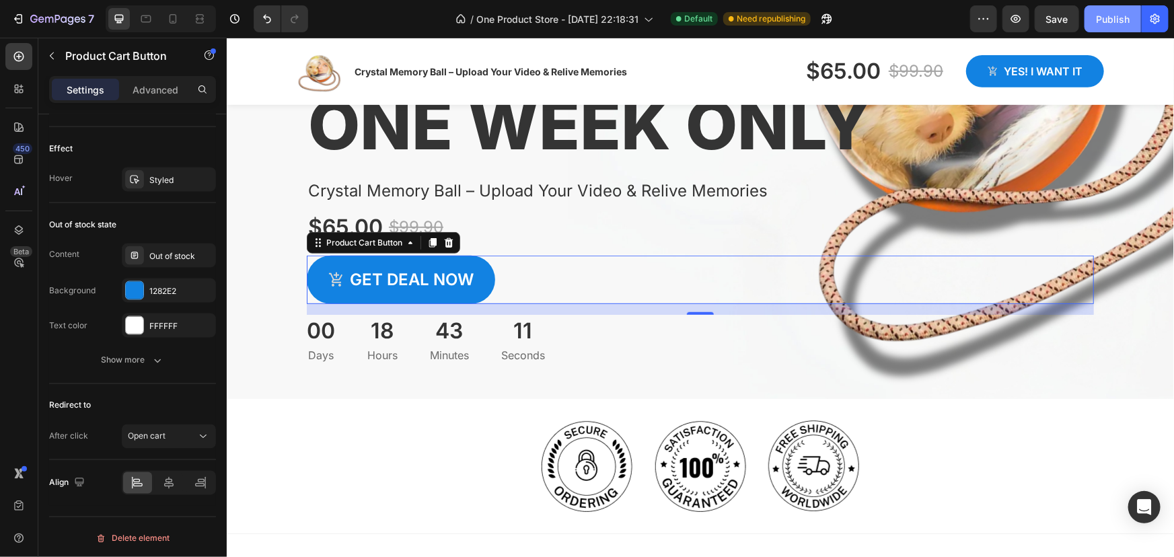
click at [1119, 9] on button "Publish" at bounding box center [1112, 18] width 57 height 27
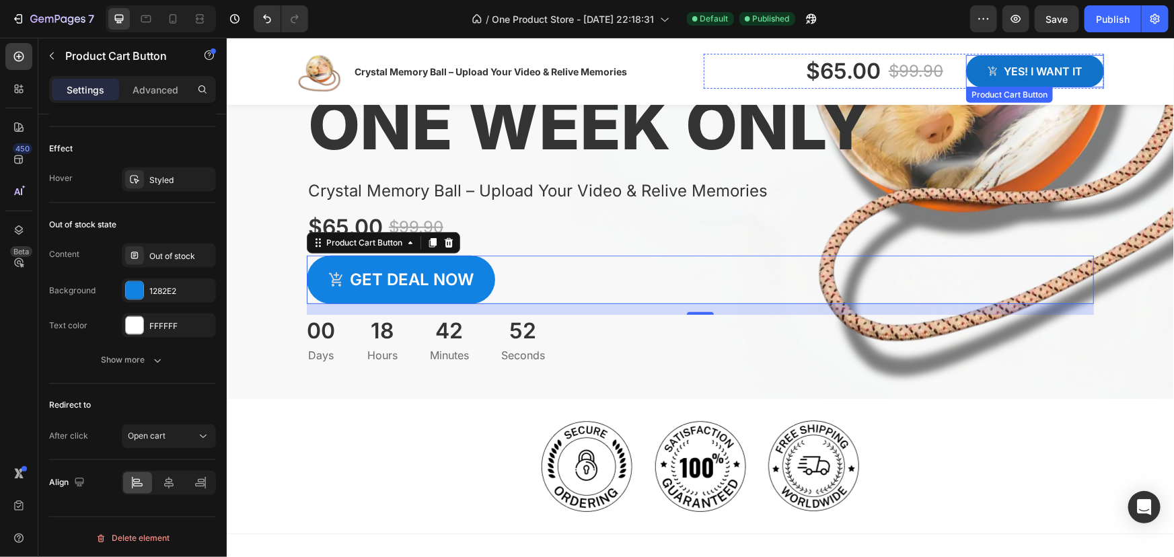
click at [971, 68] on button "Yes! i want it" at bounding box center [1034, 70] width 138 height 32
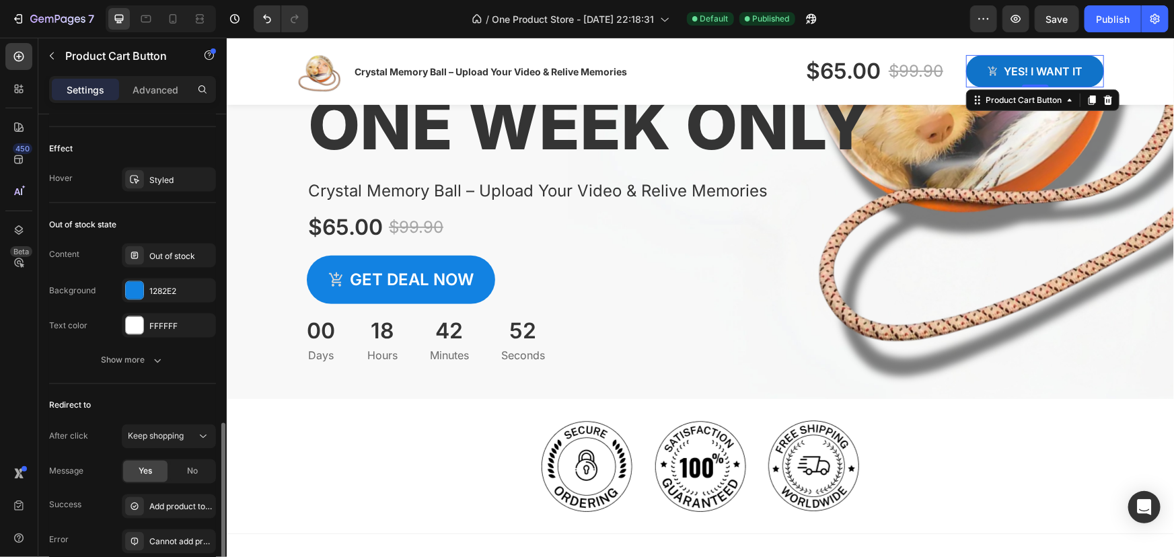
scroll to position [1063, 0]
click at [149, 431] on span "Keep shopping" at bounding box center [156, 437] width 56 height 12
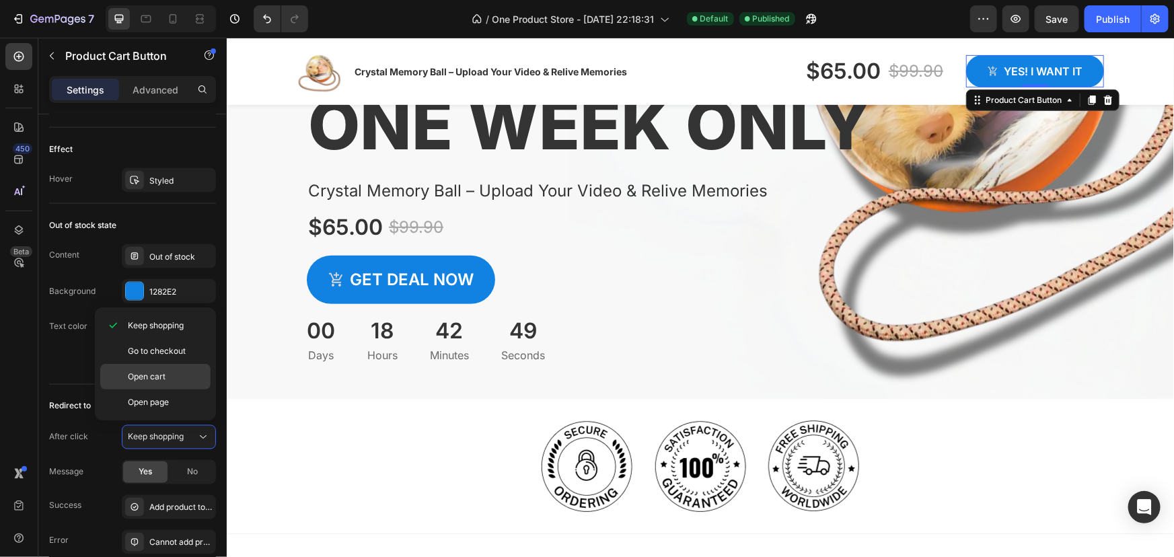
click at [151, 381] on span "Open cart" at bounding box center [147, 377] width 38 height 12
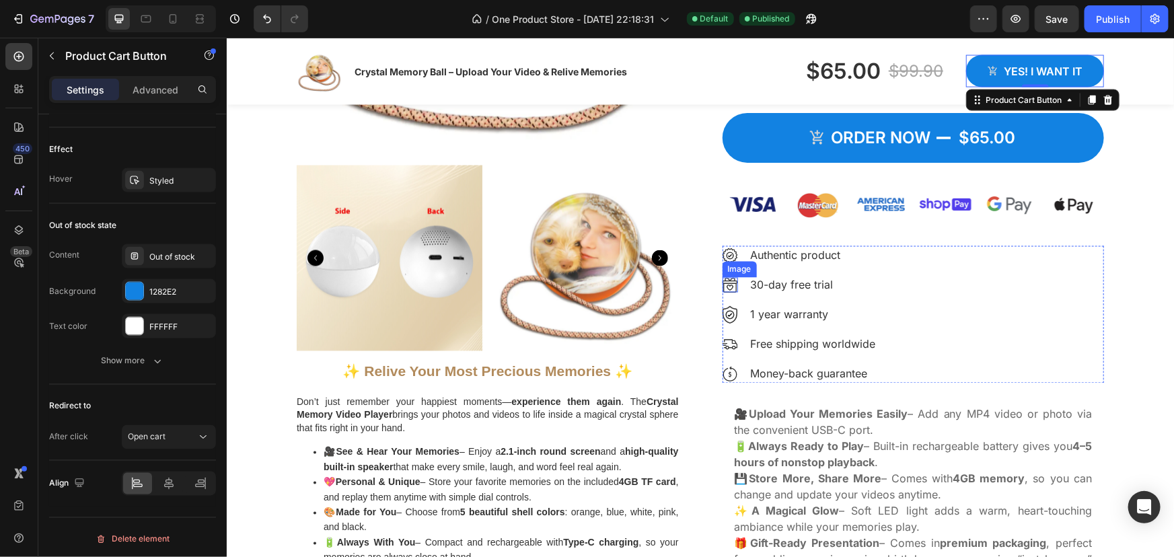
scroll to position [979, 0]
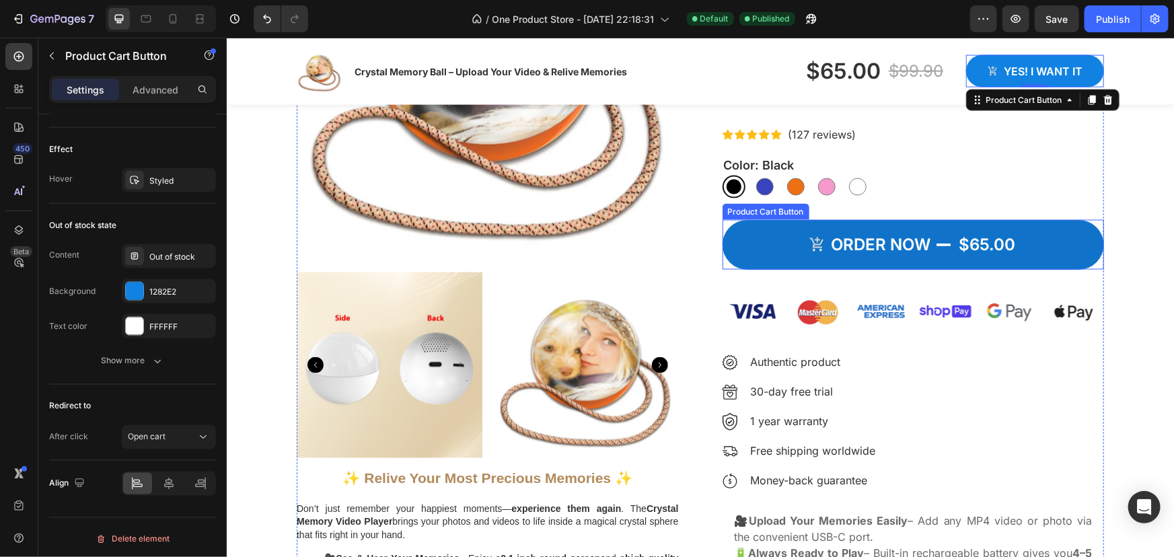
click at [736, 255] on button "ORDER NOW $65.00" at bounding box center [913, 244] width 382 height 50
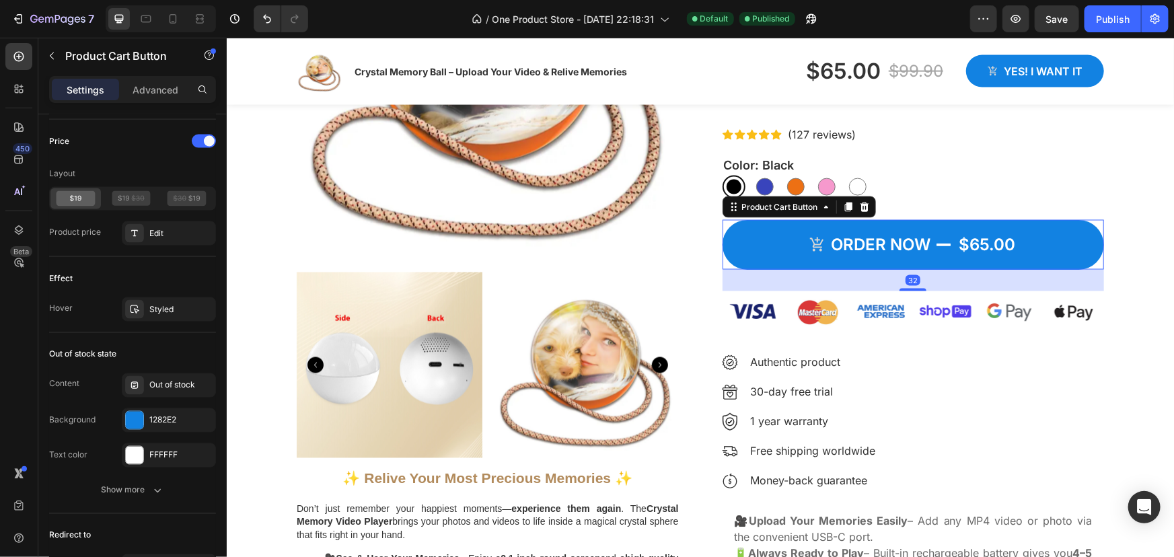
scroll to position [1246, 0]
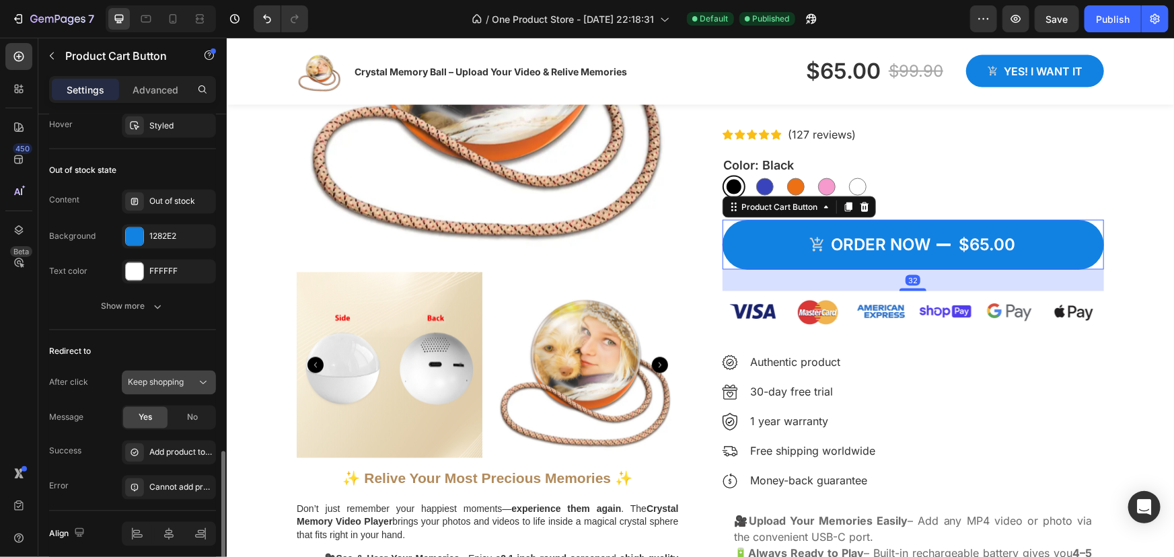
click at [165, 381] on span "Keep shopping" at bounding box center [156, 382] width 56 height 10
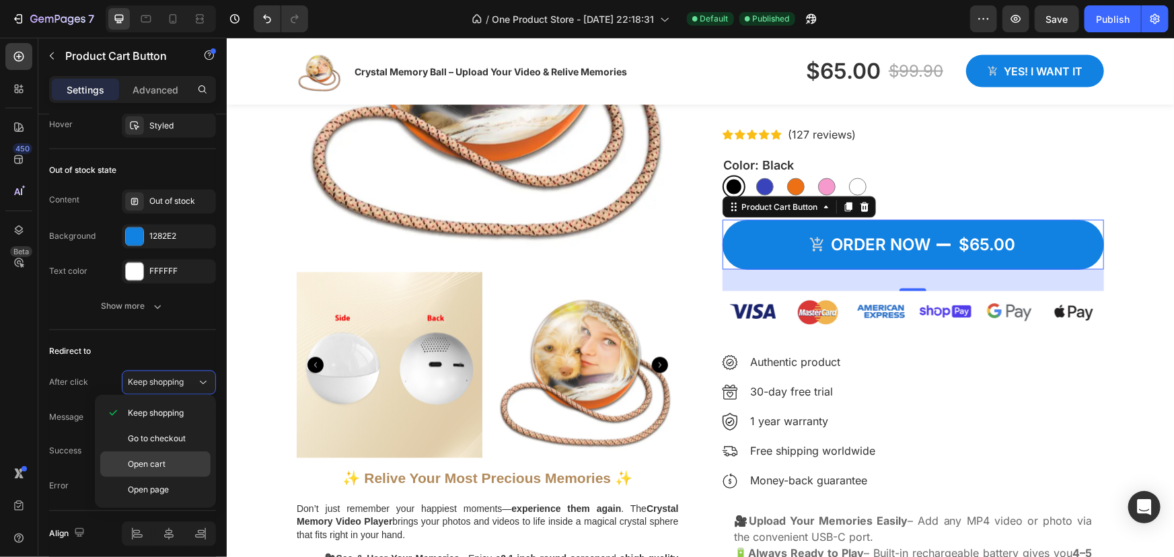
click at [145, 460] on span "Open cart" at bounding box center [147, 464] width 38 height 12
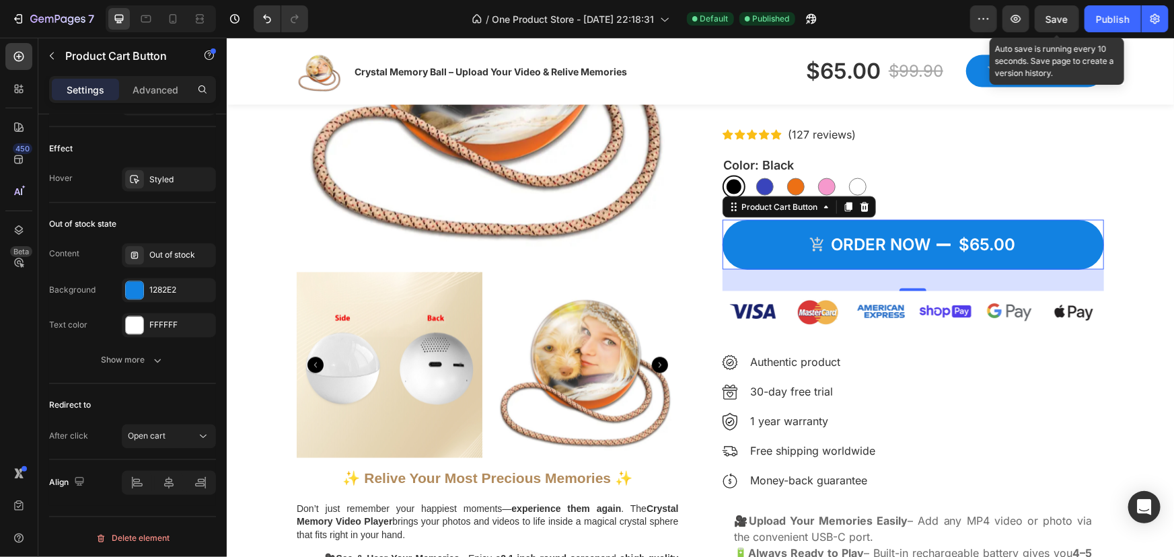
click at [1051, 16] on span "Save" at bounding box center [1057, 18] width 22 height 11
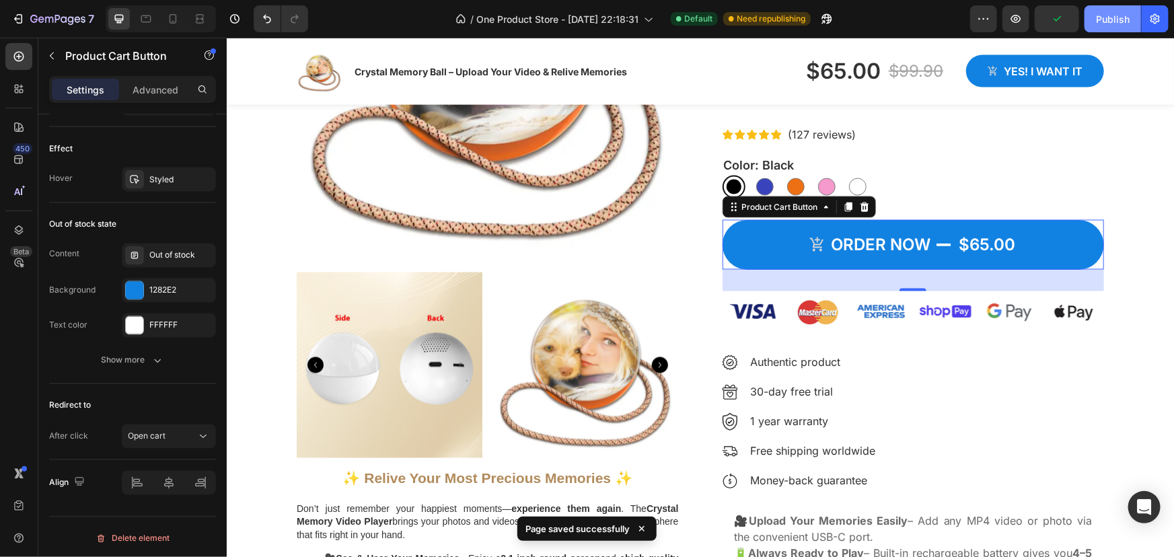
click at [1116, 15] on div "Publish" at bounding box center [1113, 19] width 34 height 14
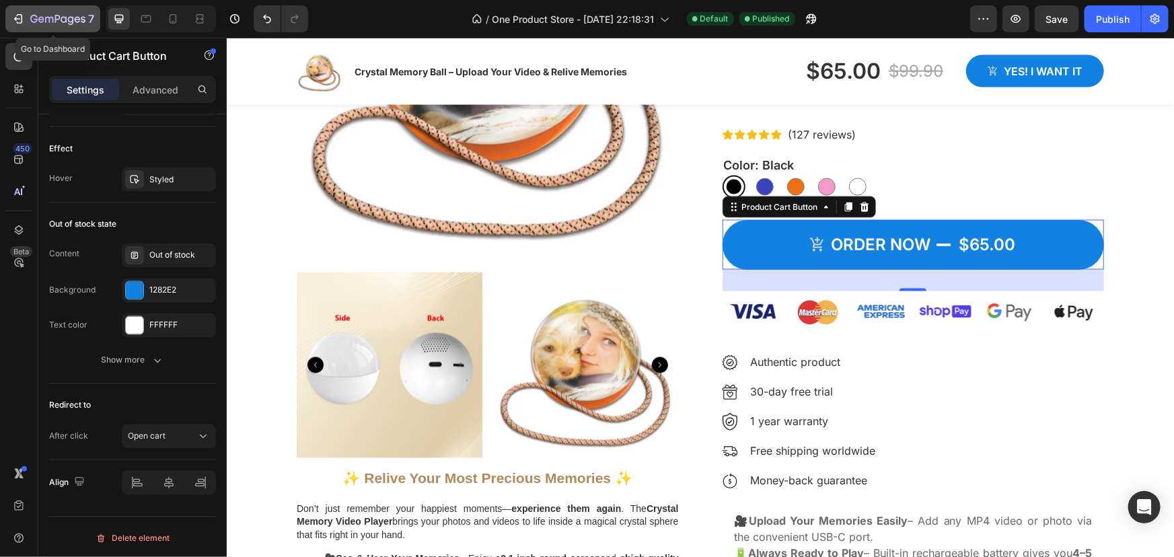
click at [20, 13] on icon "button" at bounding box center [17, 18] width 13 height 13
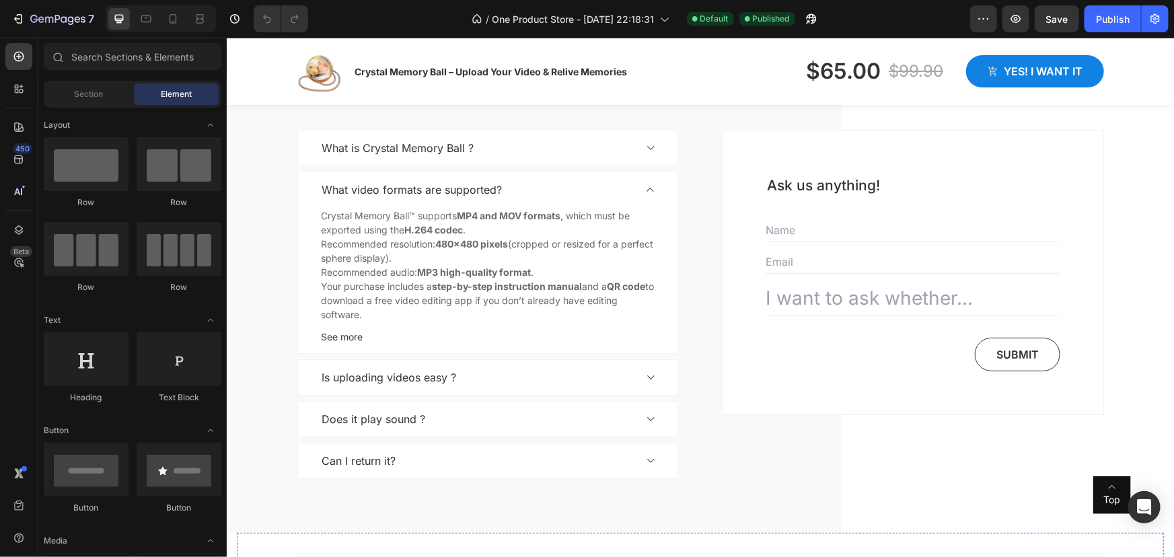
scroll to position [2383, 0]
click at [15, 9] on button "7" at bounding box center [52, 18] width 95 height 27
